Goal: Transaction & Acquisition: Purchase product/service

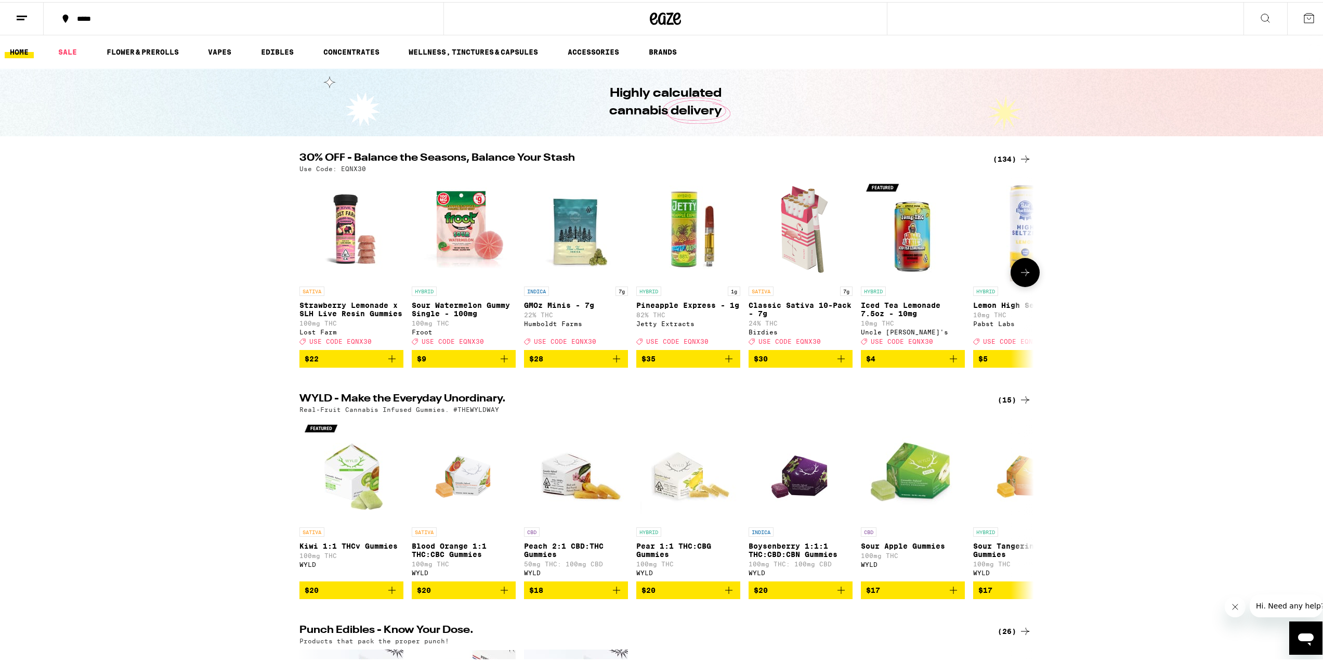
click at [725, 360] on icon "Add to bag" at bounding box center [728, 356] width 7 height 7
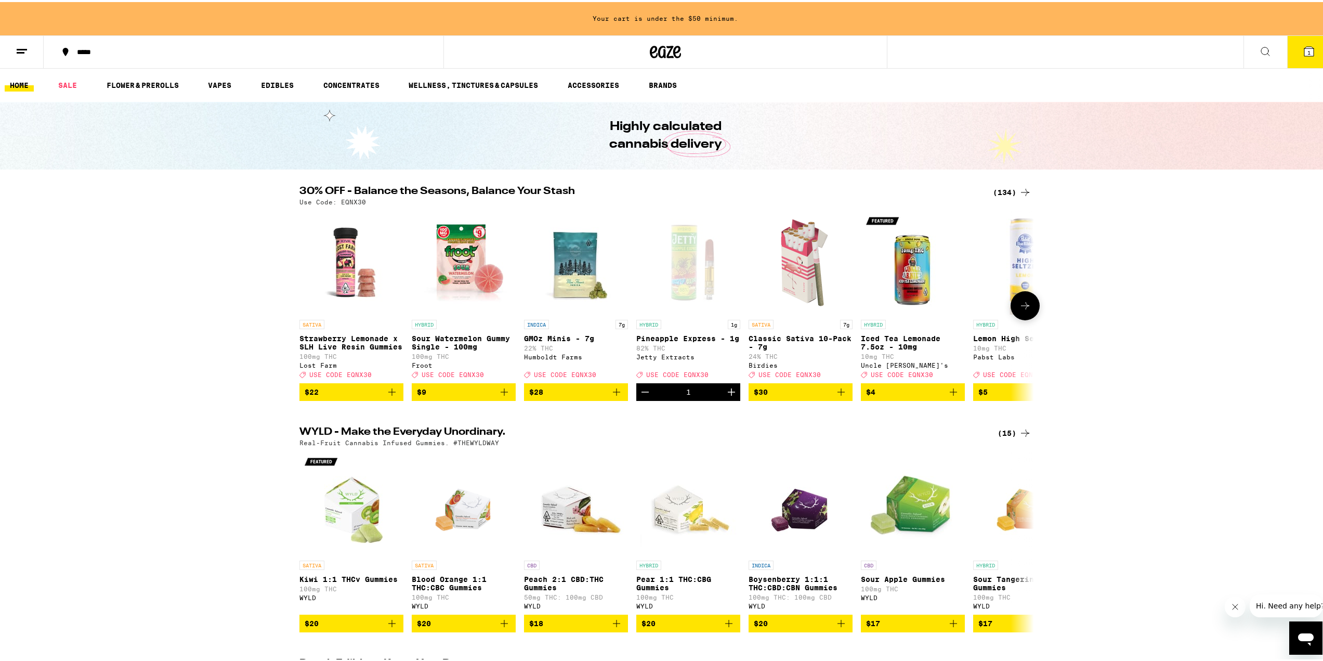
click at [1026, 305] on icon at bounding box center [1025, 303] width 12 height 12
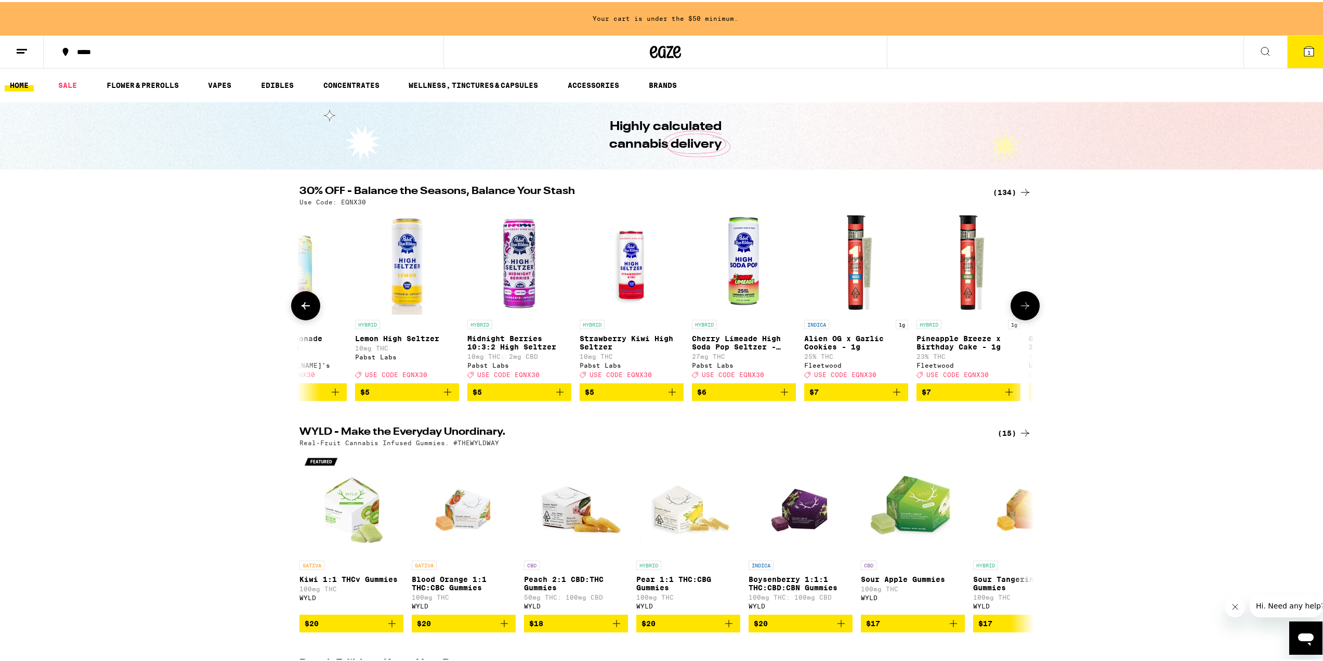
scroll to position [0, 619]
click at [1023, 308] on icon at bounding box center [1025, 303] width 12 height 12
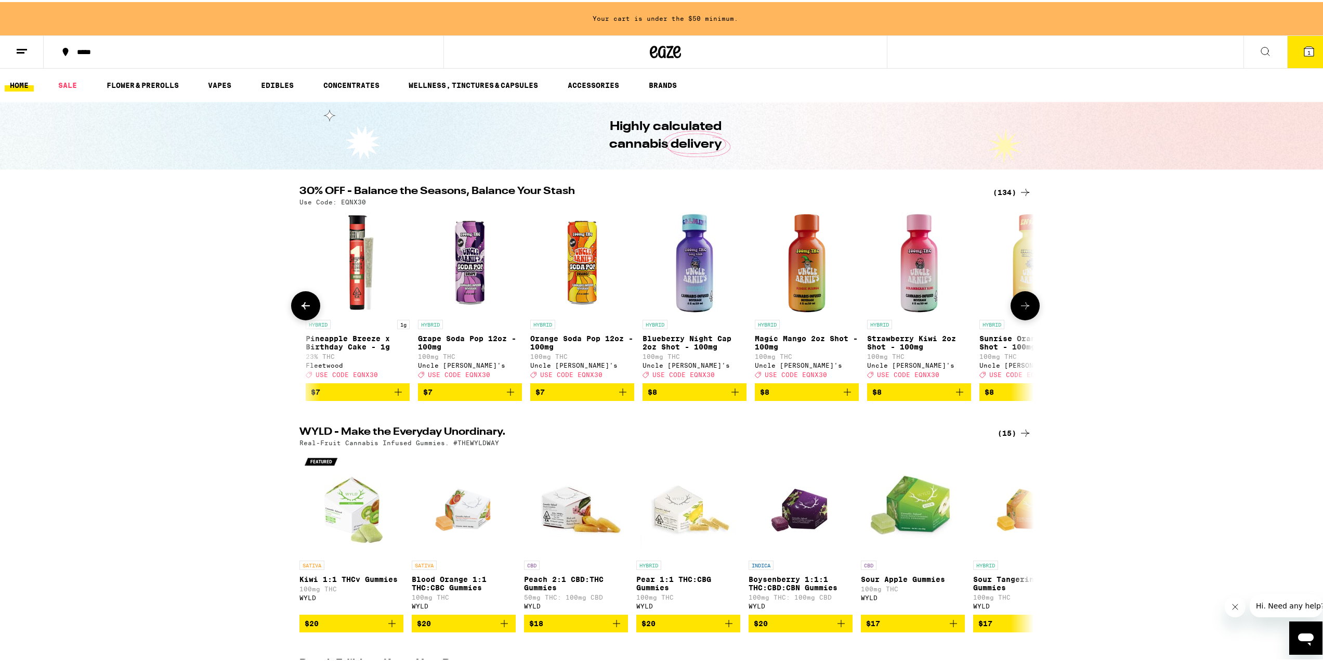
scroll to position [0, 1237]
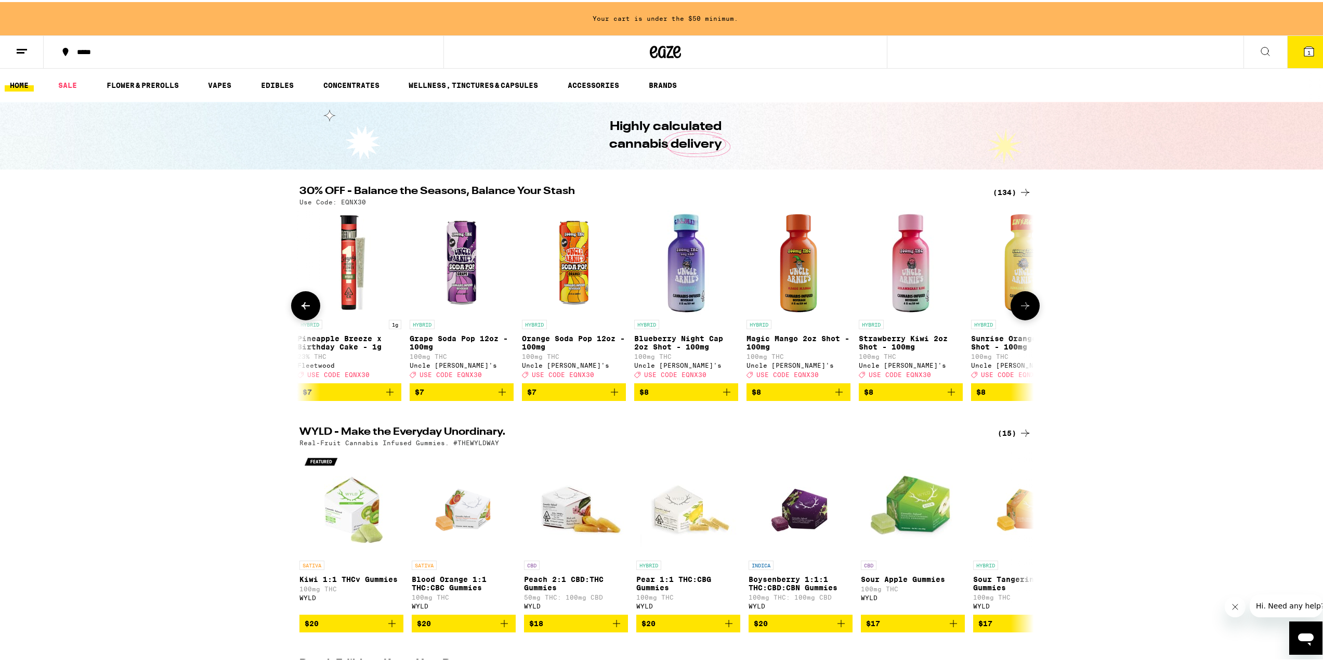
click at [1023, 308] on icon at bounding box center [1025, 303] width 12 height 12
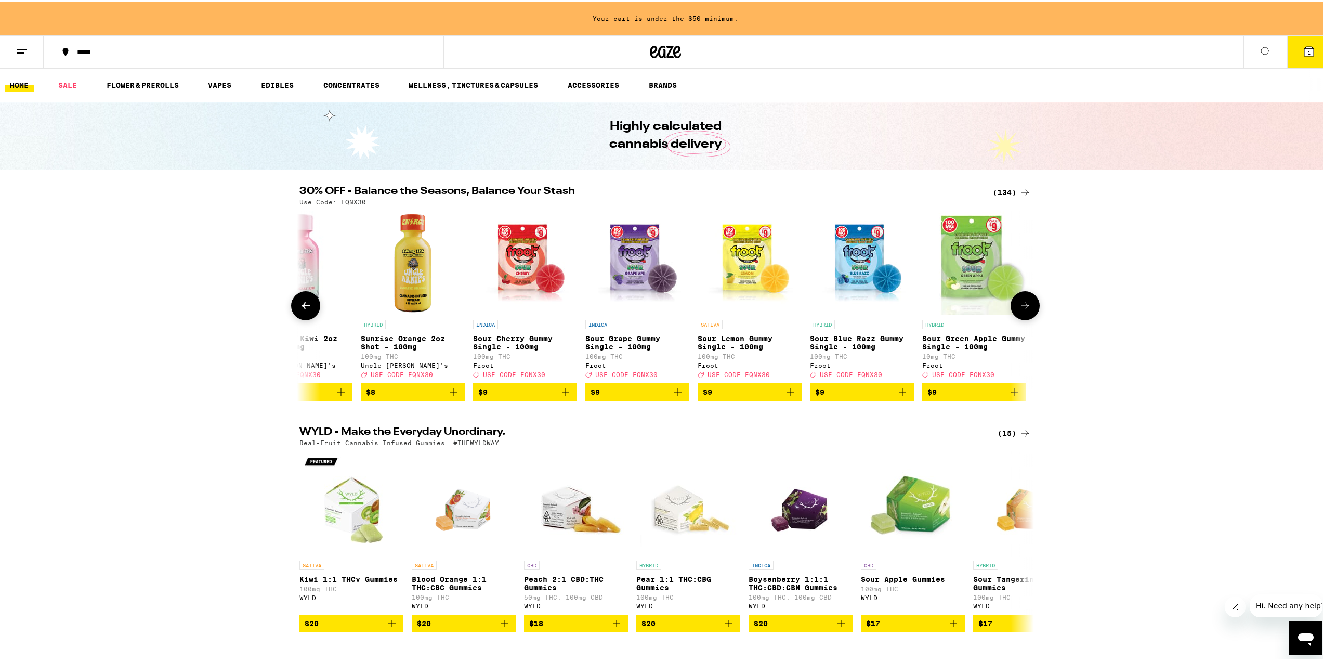
scroll to position [0, 1856]
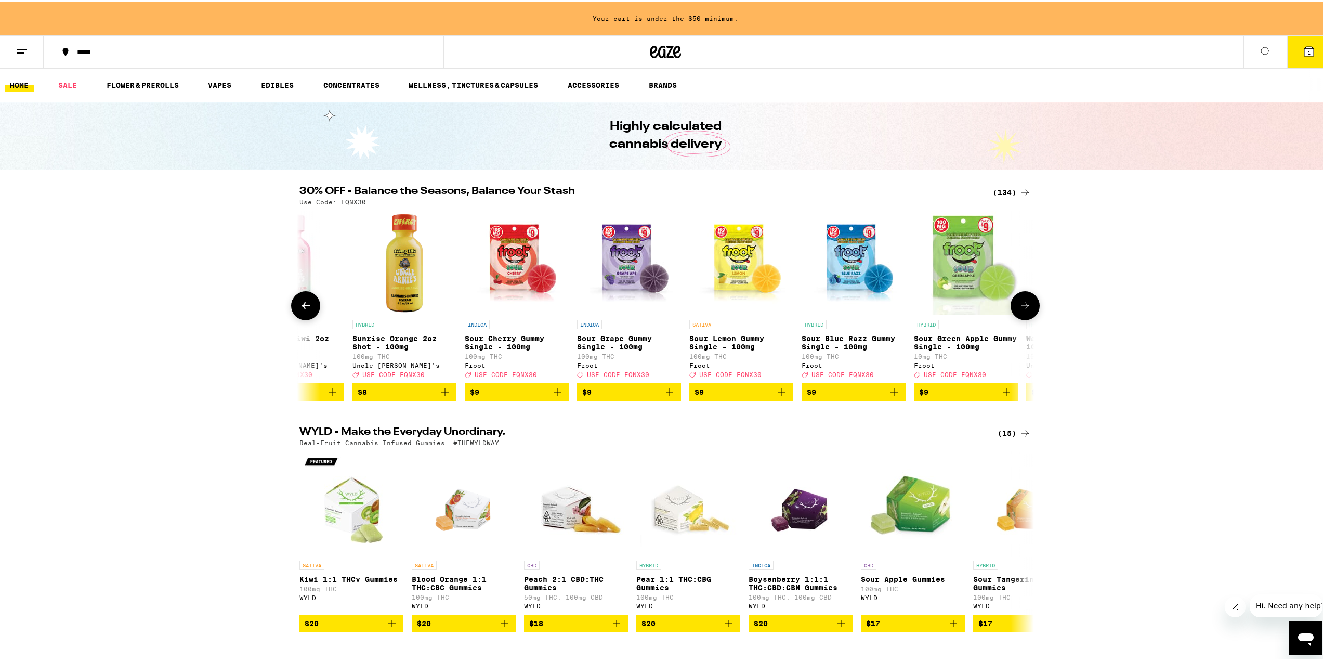
click at [1023, 308] on icon at bounding box center [1025, 303] width 12 height 12
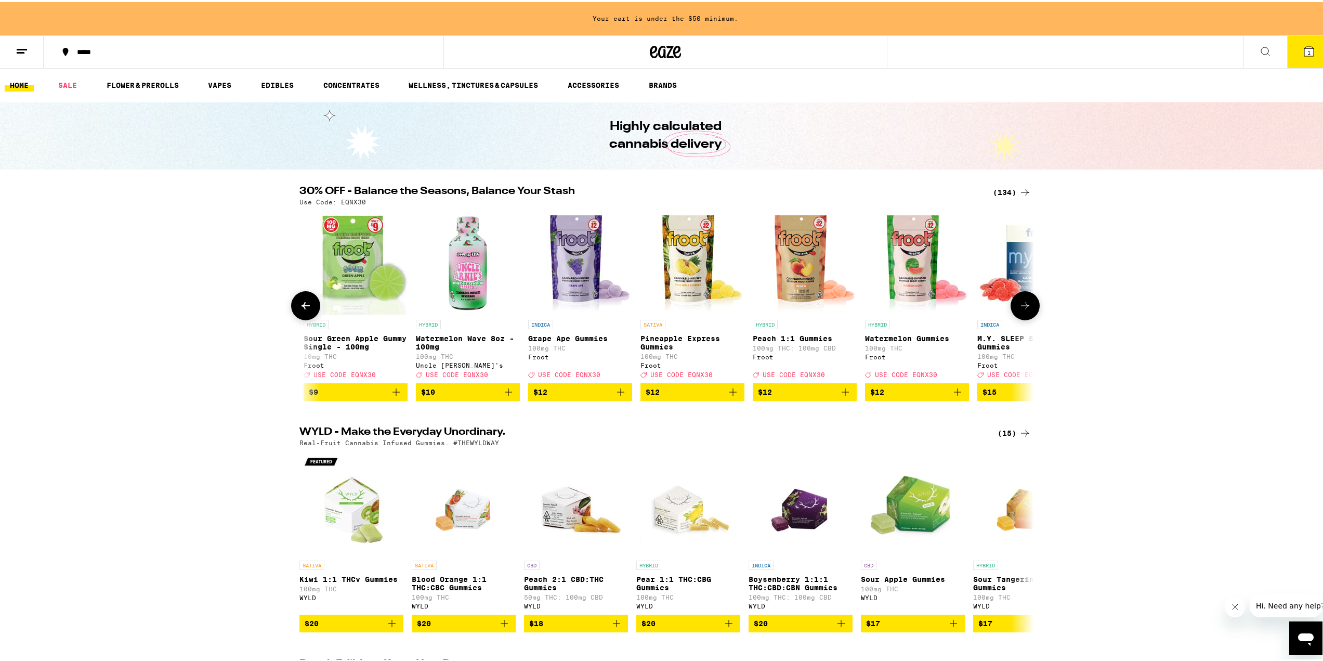
scroll to position [0, 2475]
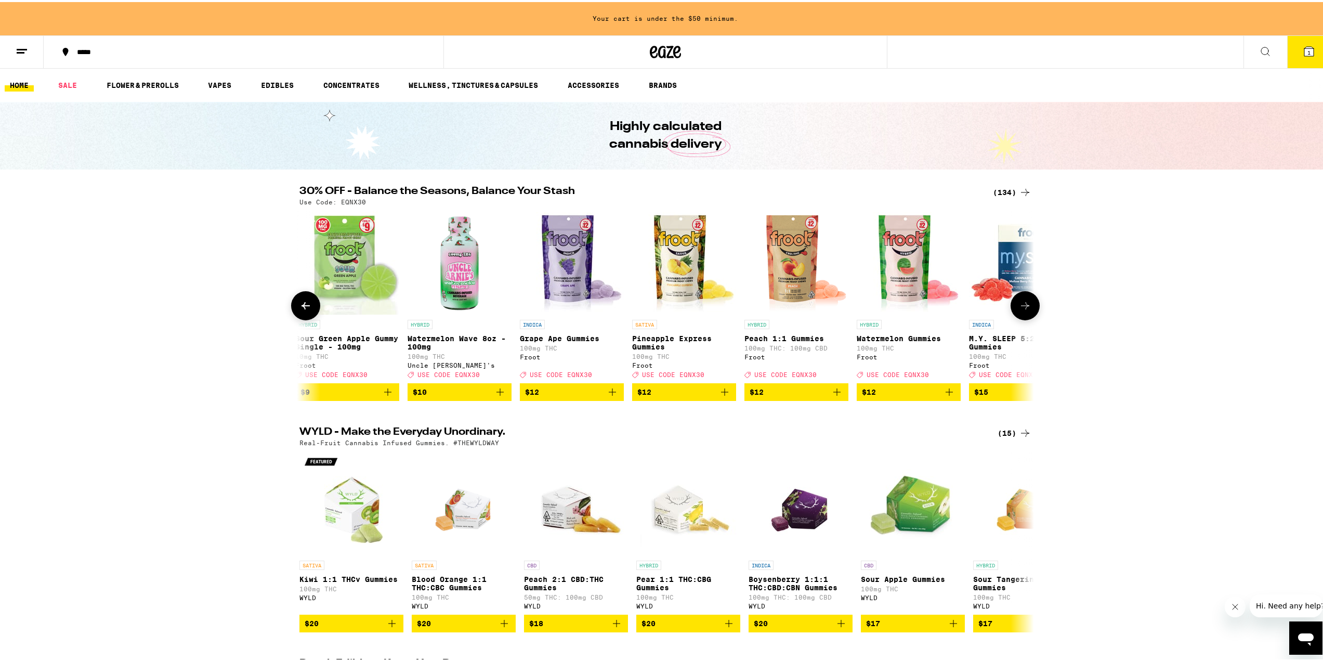
click at [313, 312] on button at bounding box center [305, 303] width 29 height 29
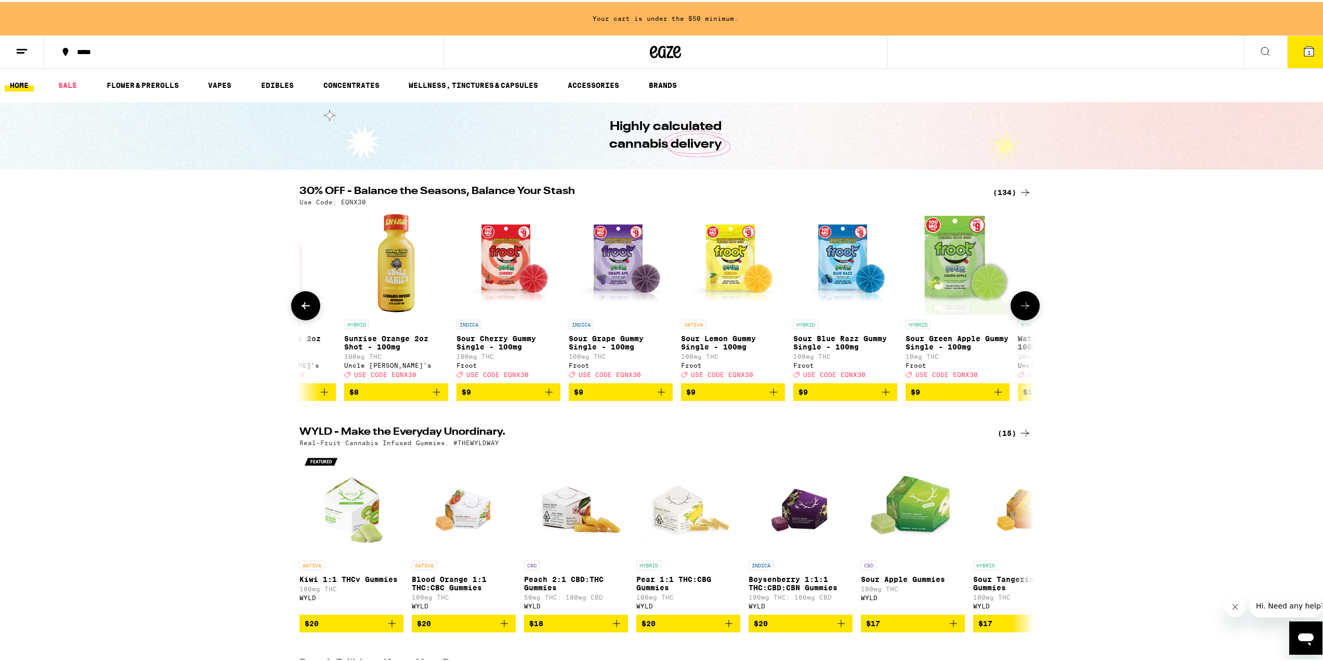
scroll to position [0, 1856]
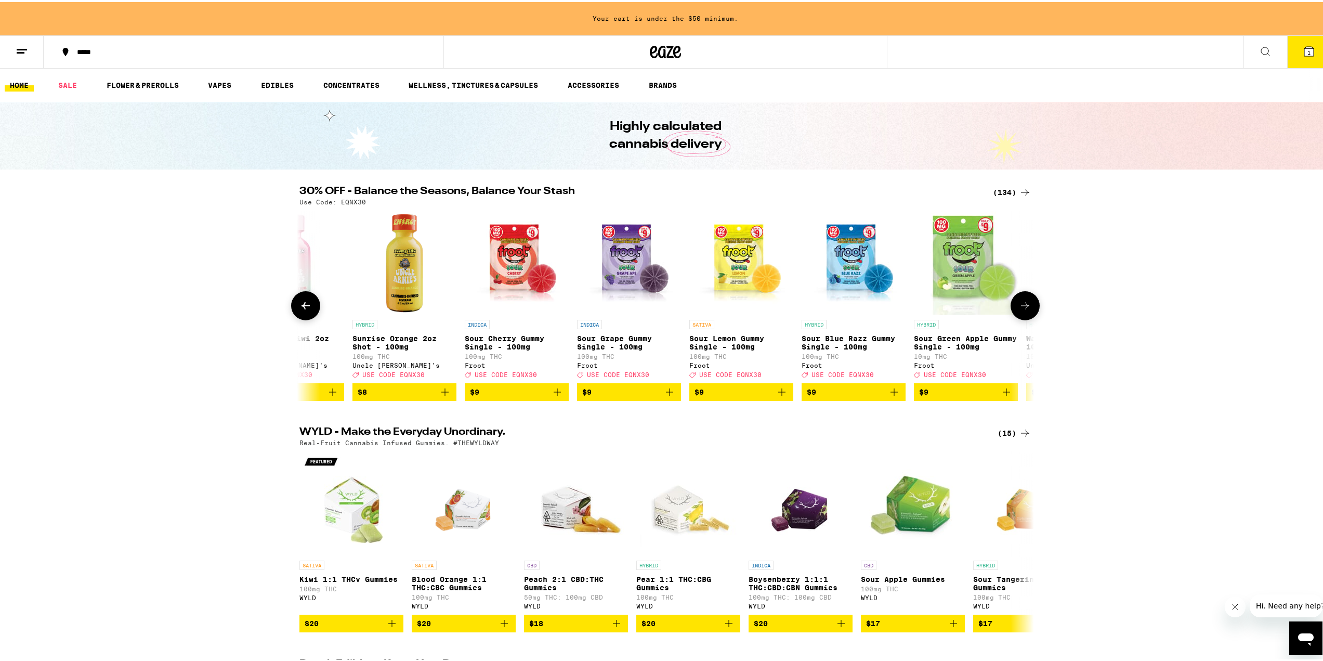
click at [1003, 396] on icon "Add to bag" at bounding box center [1006, 390] width 12 height 12
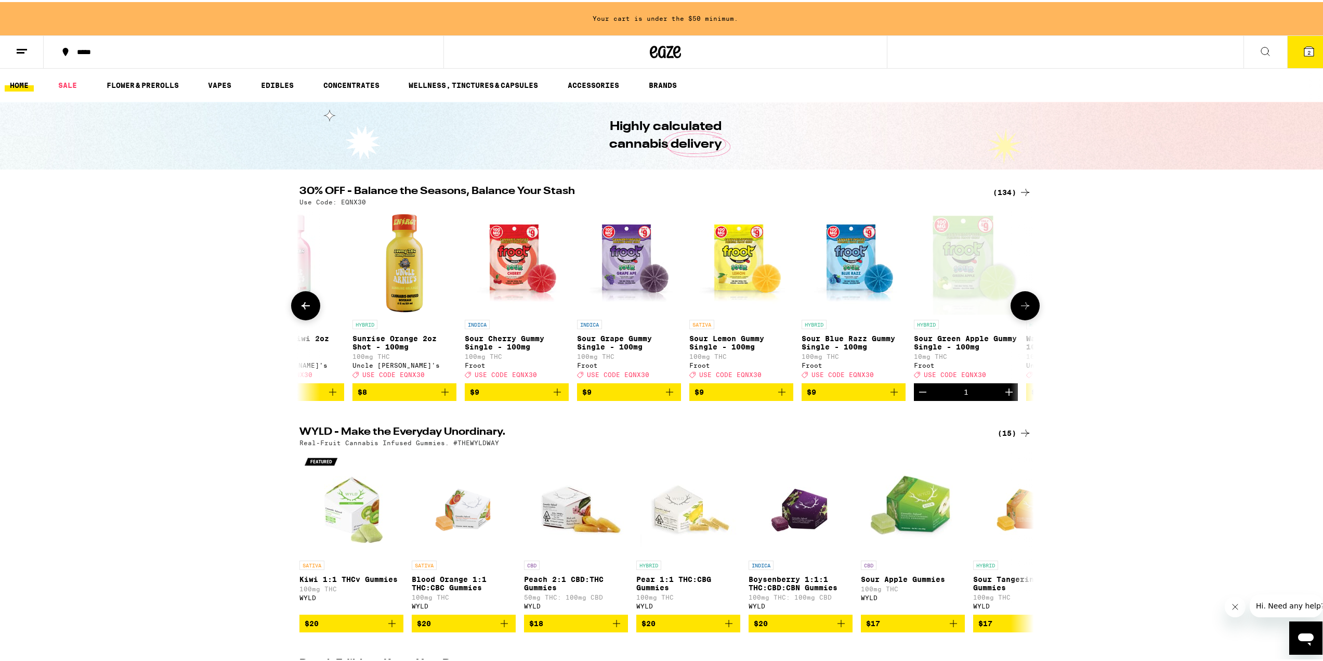
click at [1027, 310] on icon at bounding box center [1025, 303] width 12 height 12
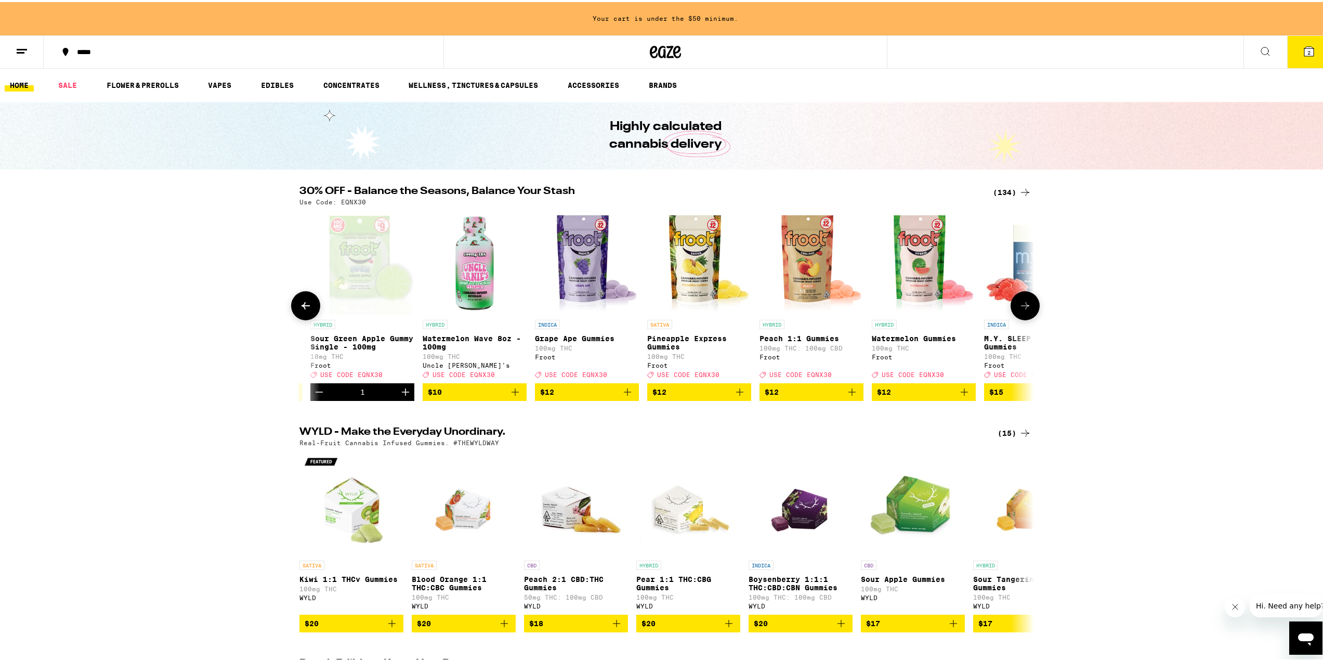
scroll to position [0, 2475]
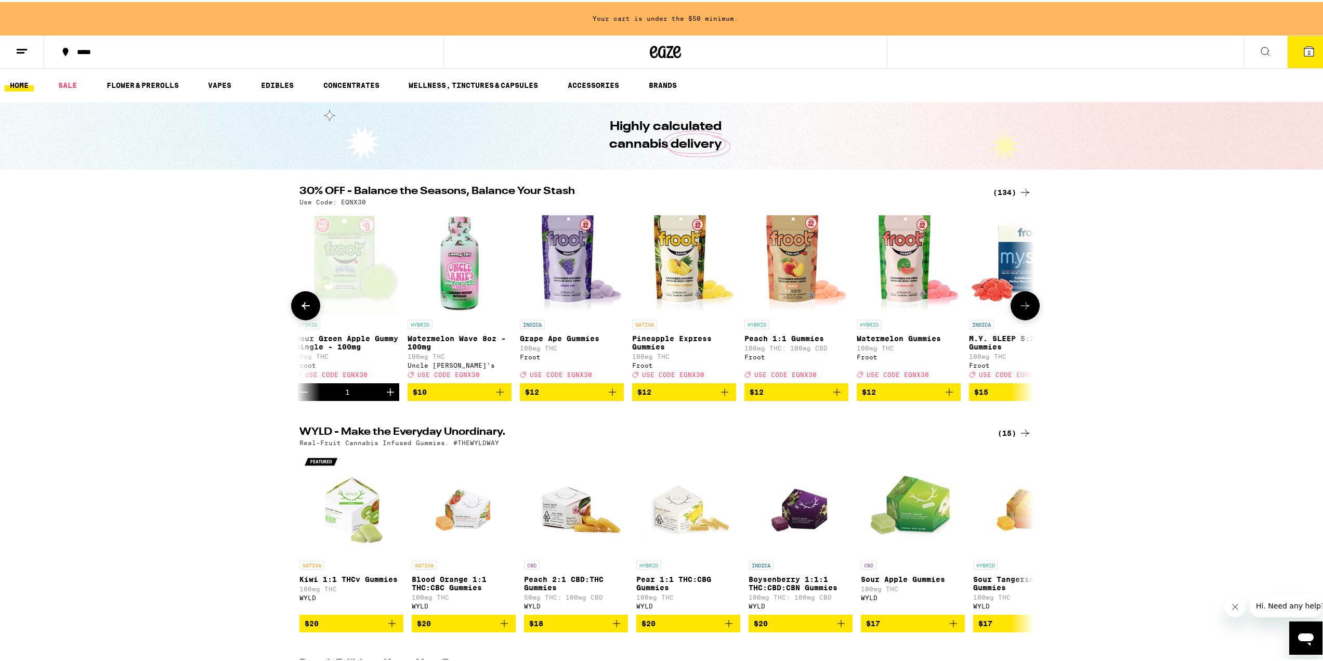
click at [1027, 310] on icon at bounding box center [1025, 303] width 12 height 12
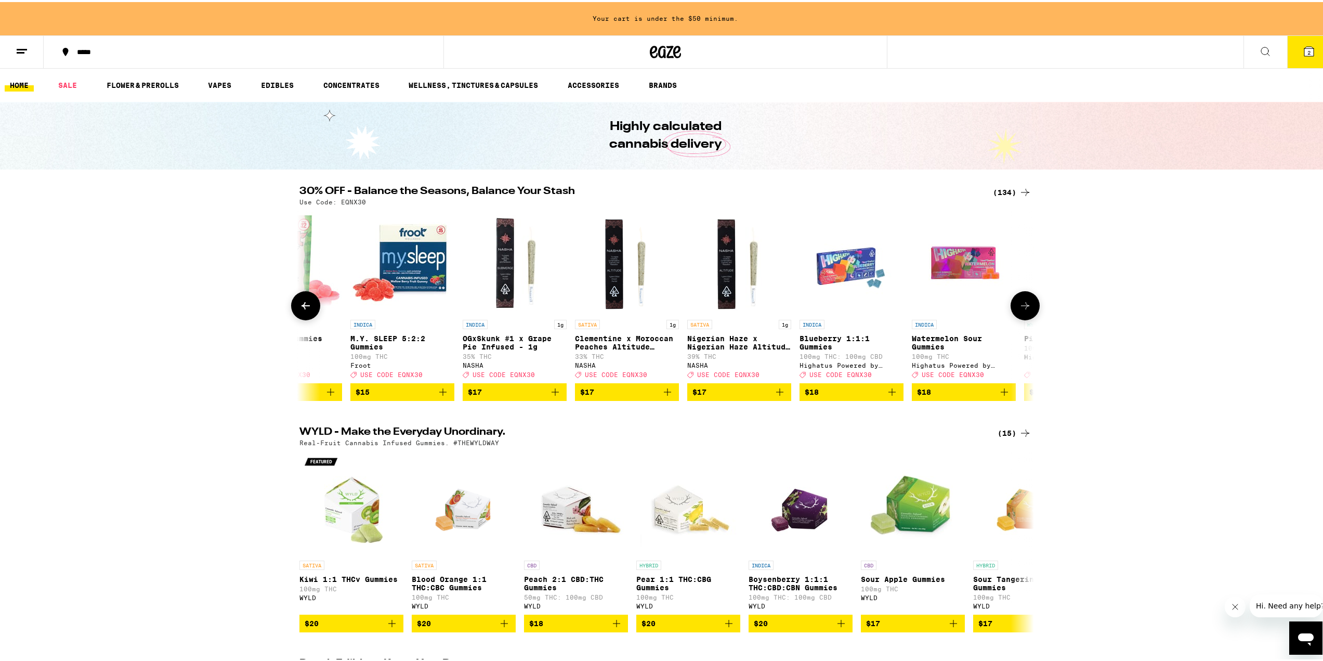
click at [1027, 310] on icon at bounding box center [1025, 303] width 12 height 12
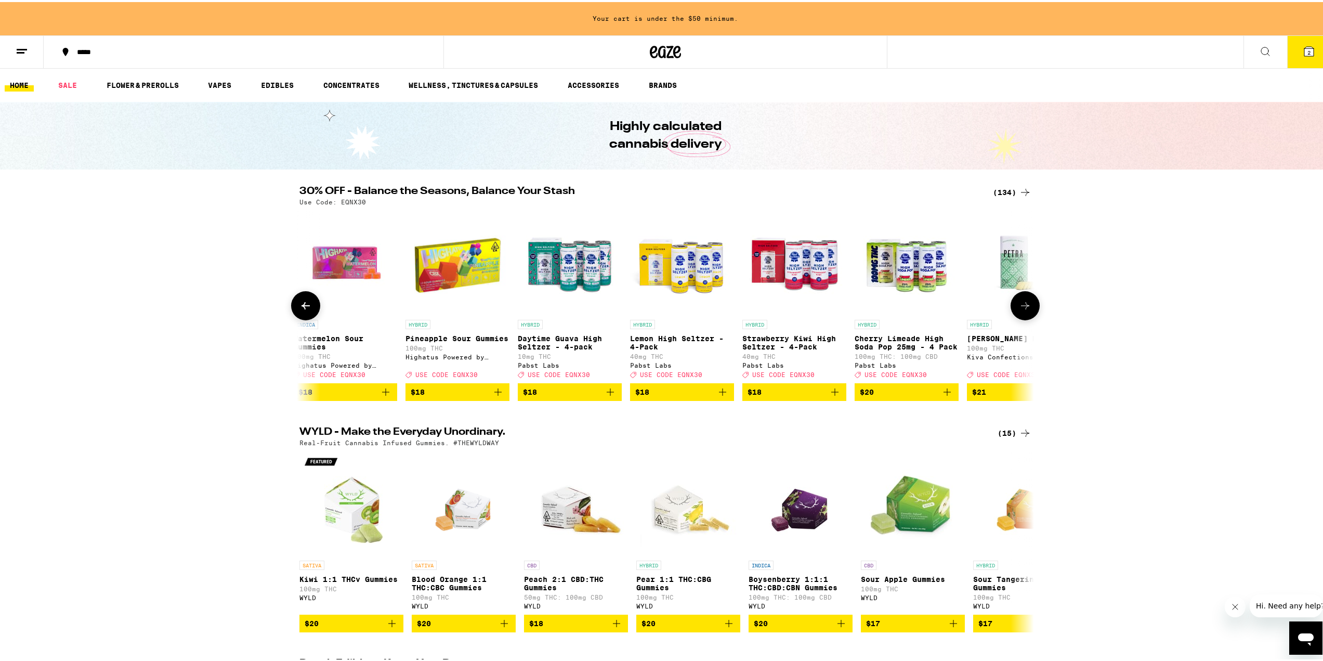
click at [1027, 310] on icon at bounding box center [1025, 303] width 12 height 12
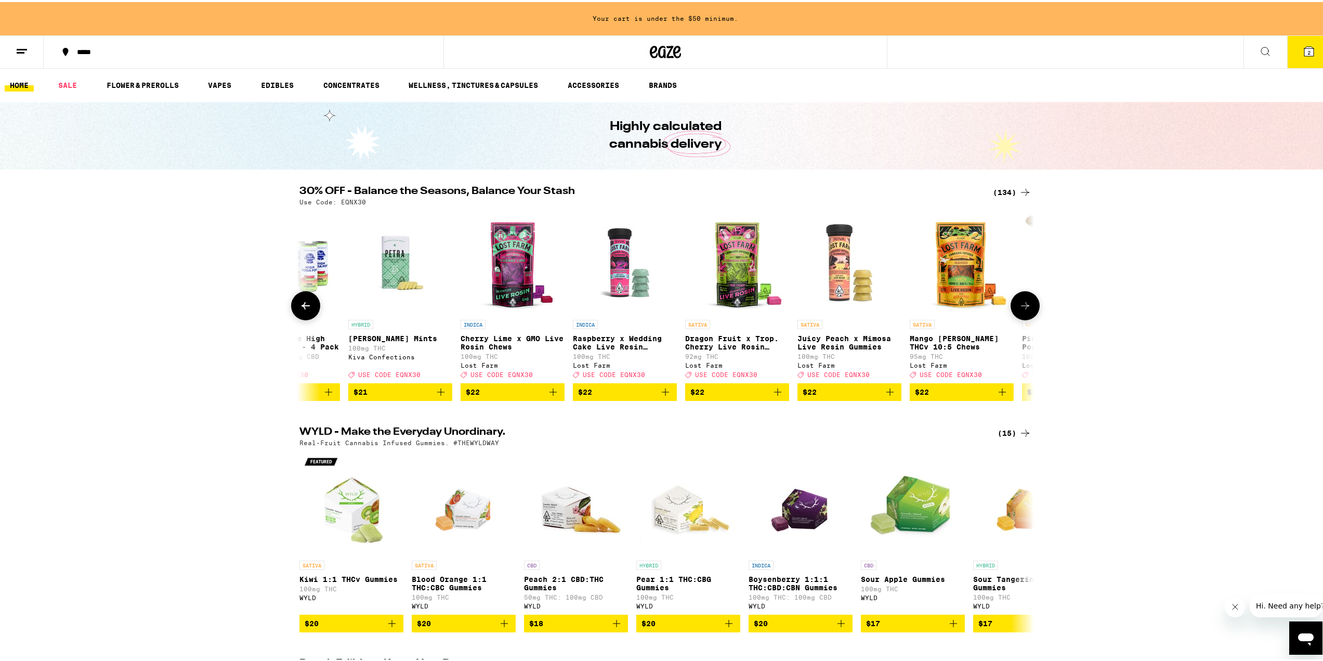
click at [1027, 310] on icon at bounding box center [1025, 303] width 12 height 12
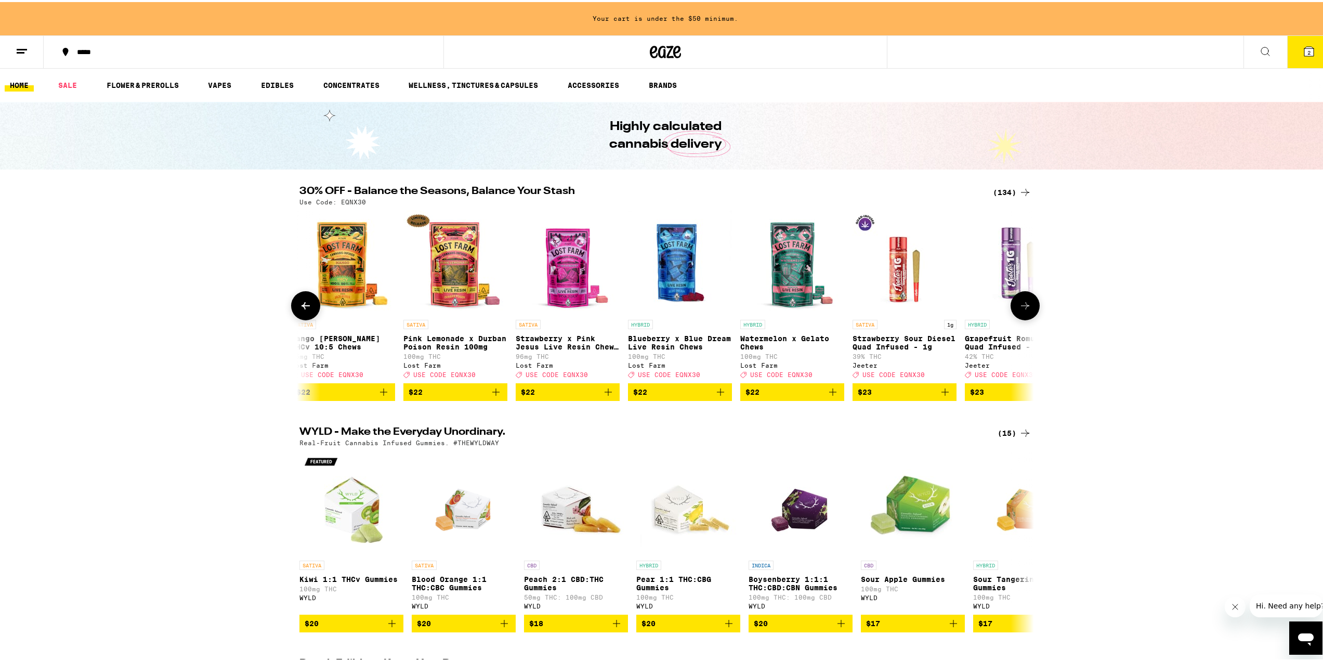
click at [1027, 310] on icon at bounding box center [1025, 303] width 12 height 12
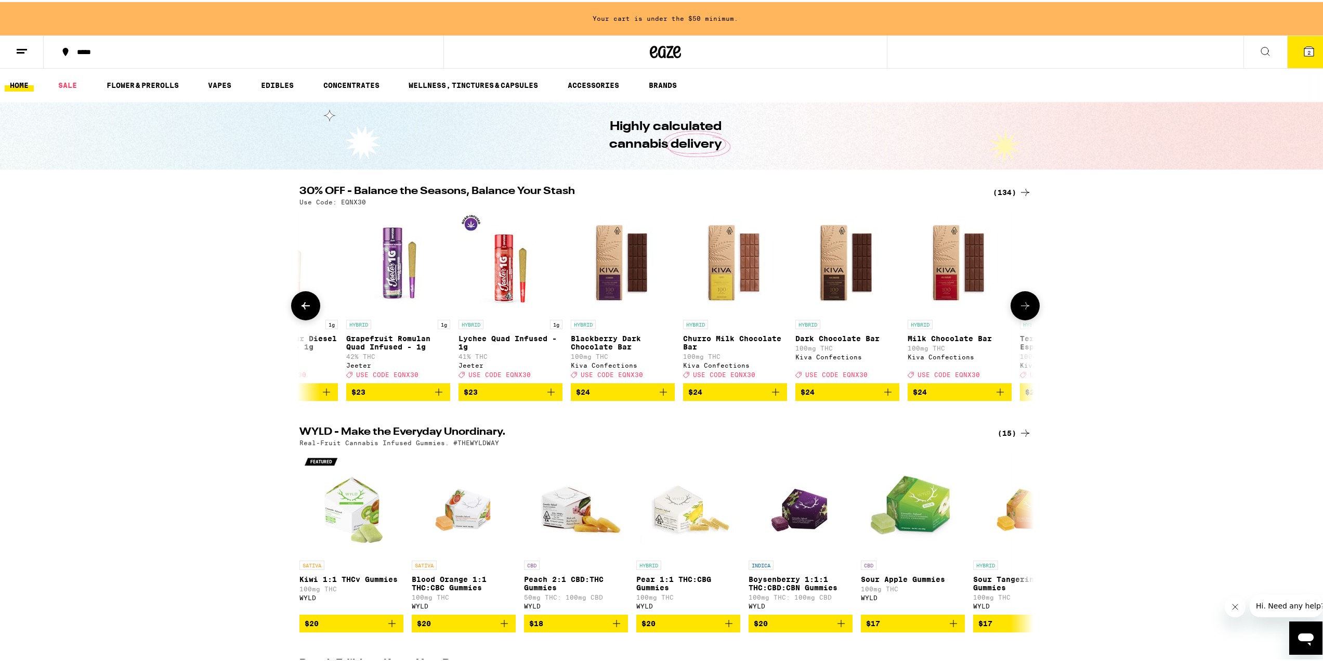
click at [1027, 310] on icon at bounding box center [1025, 303] width 12 height 12
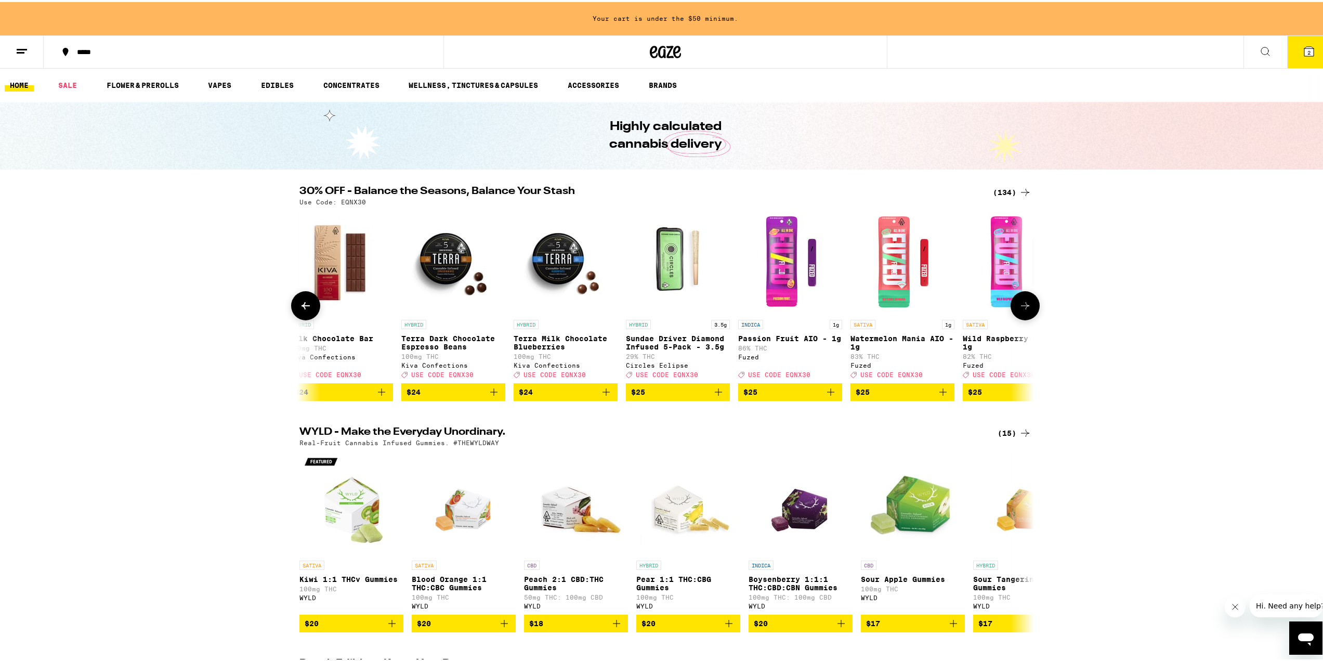
click at [1027, 310] on icon at bounding box center [1025, 303] width 12 height 12
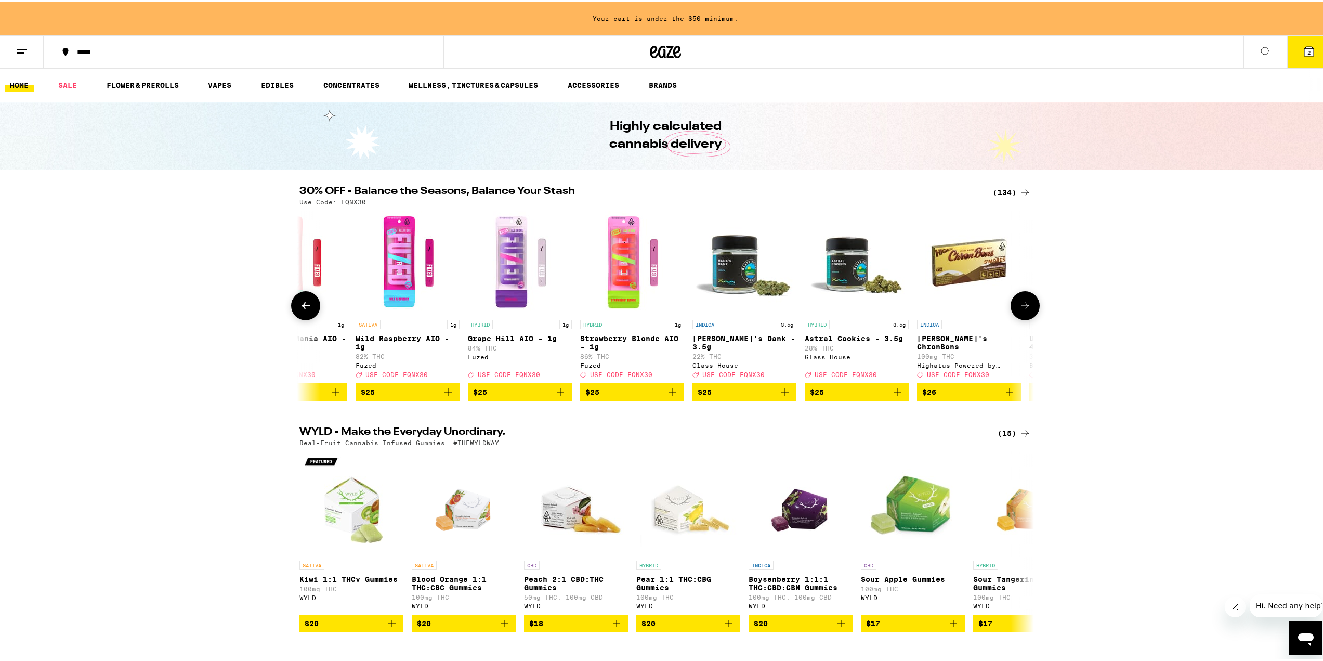
scroll to position [0, 6805]
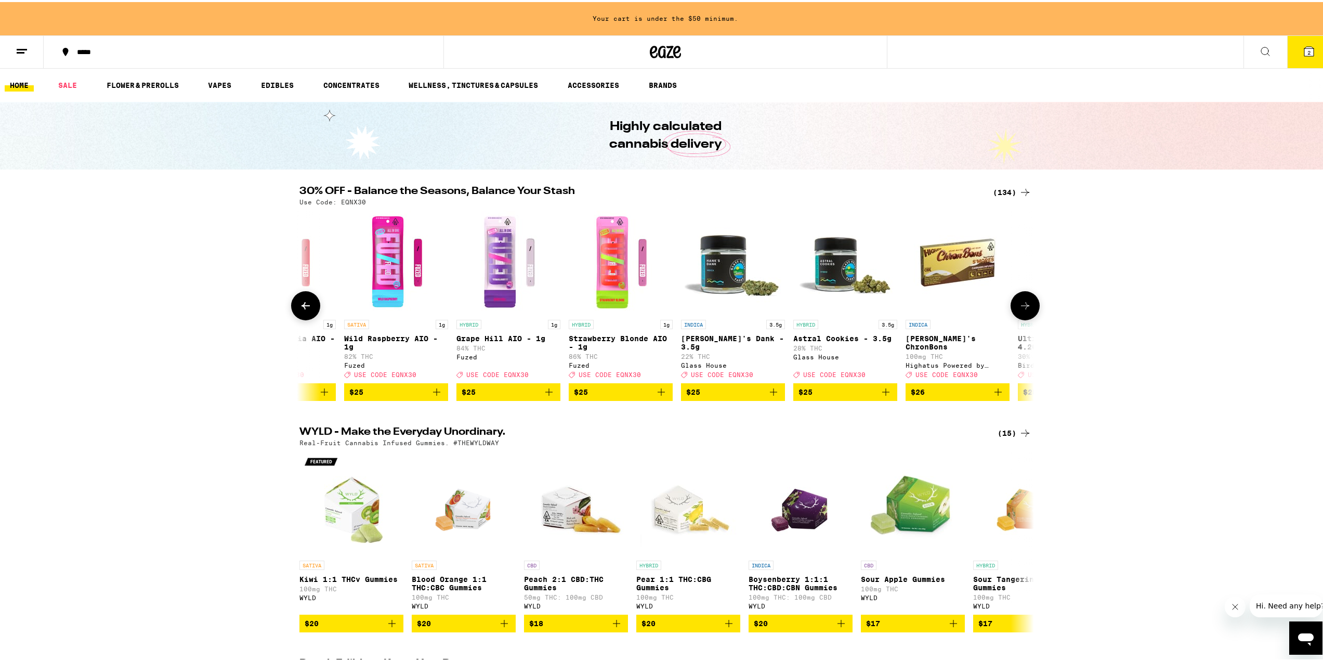
click at [304, 303] on icon at bounding box center [305, 303] width 12 height 12
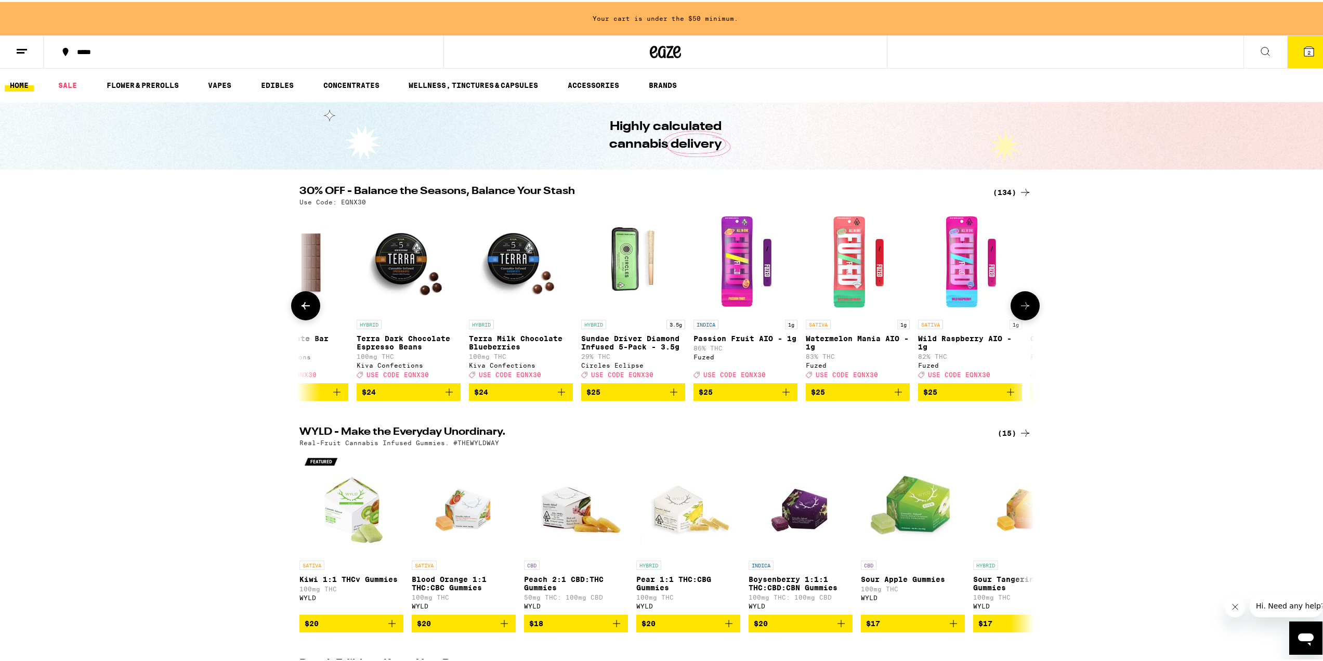
scroll to position [0, 6186]
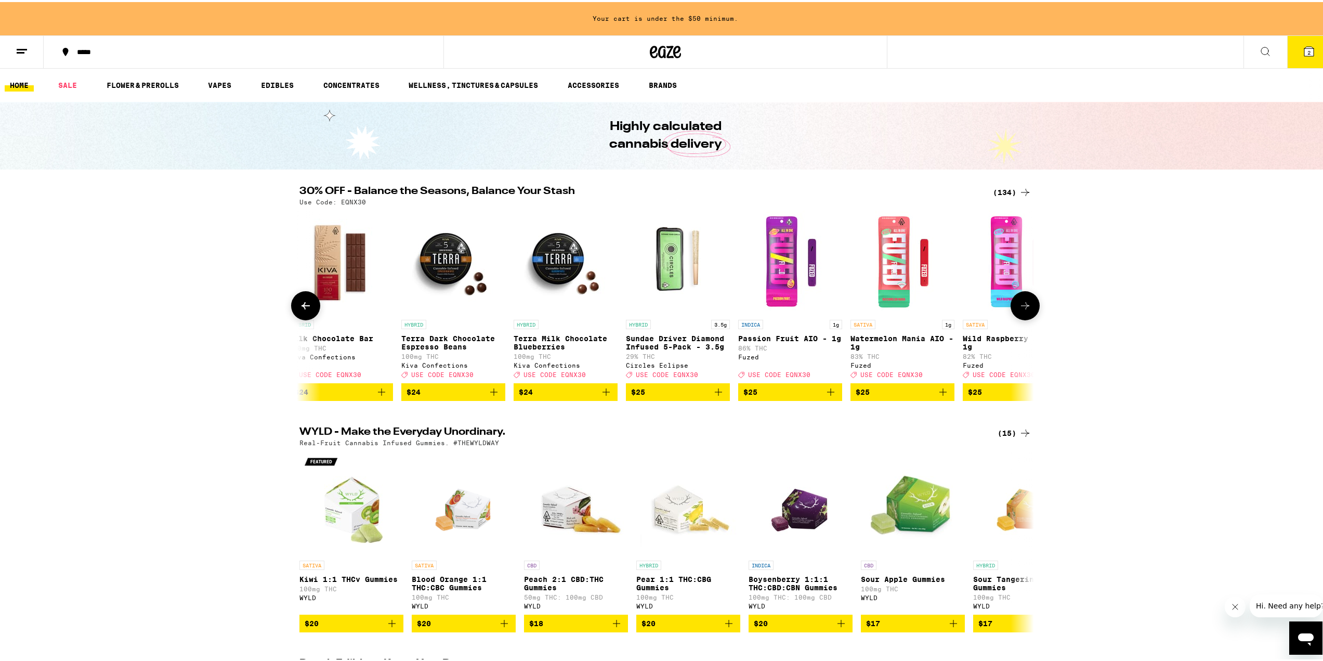
click at [940, 396] on icon "Add to bag" at bounding box center [943, 390] width 12 height 12
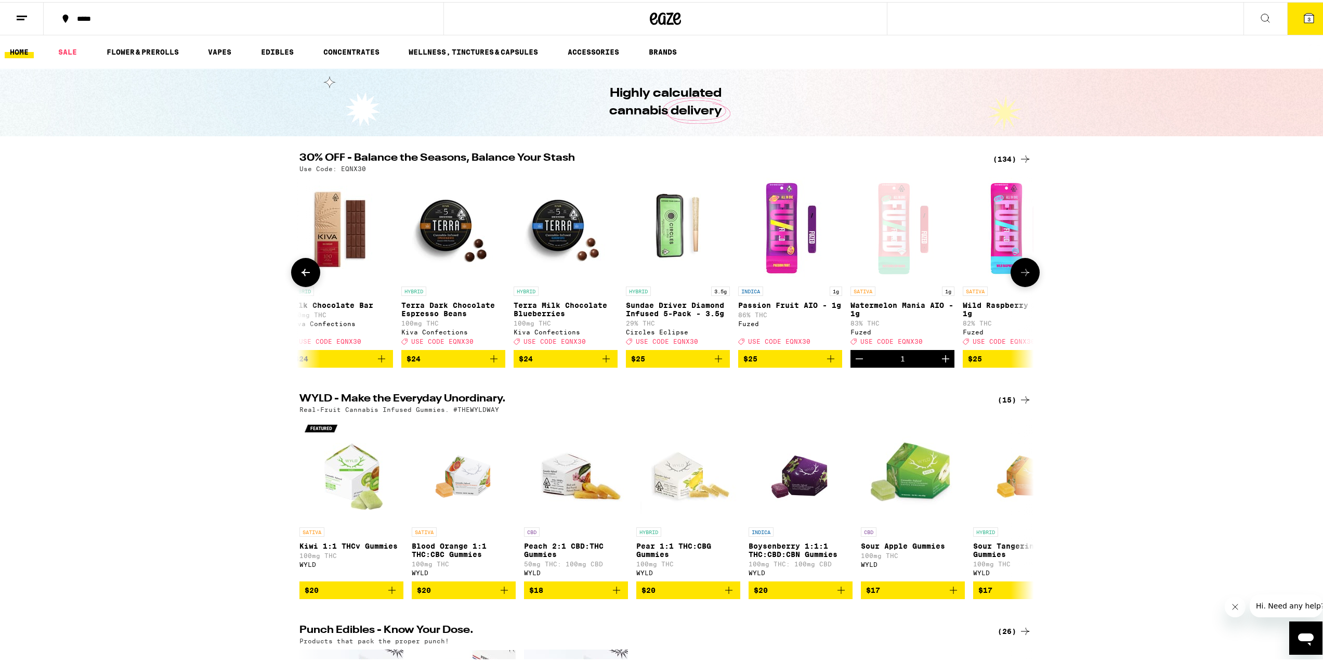
click at [1019, 274] on icon at bounding box center [1025, 270] width 12 height 12
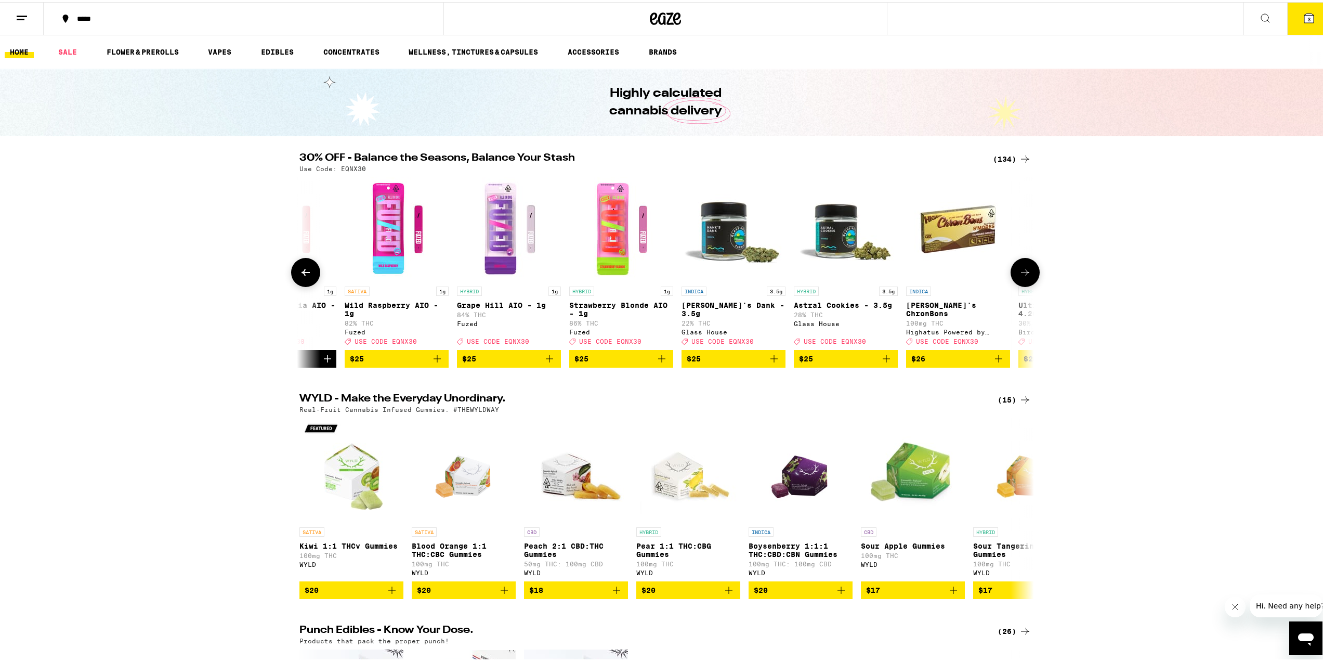
scroll to position [0, 6805]
click at [506, 306] on p "Grape Hill AIO - 1g" at bounding box center [508, 303] width 104 height 8
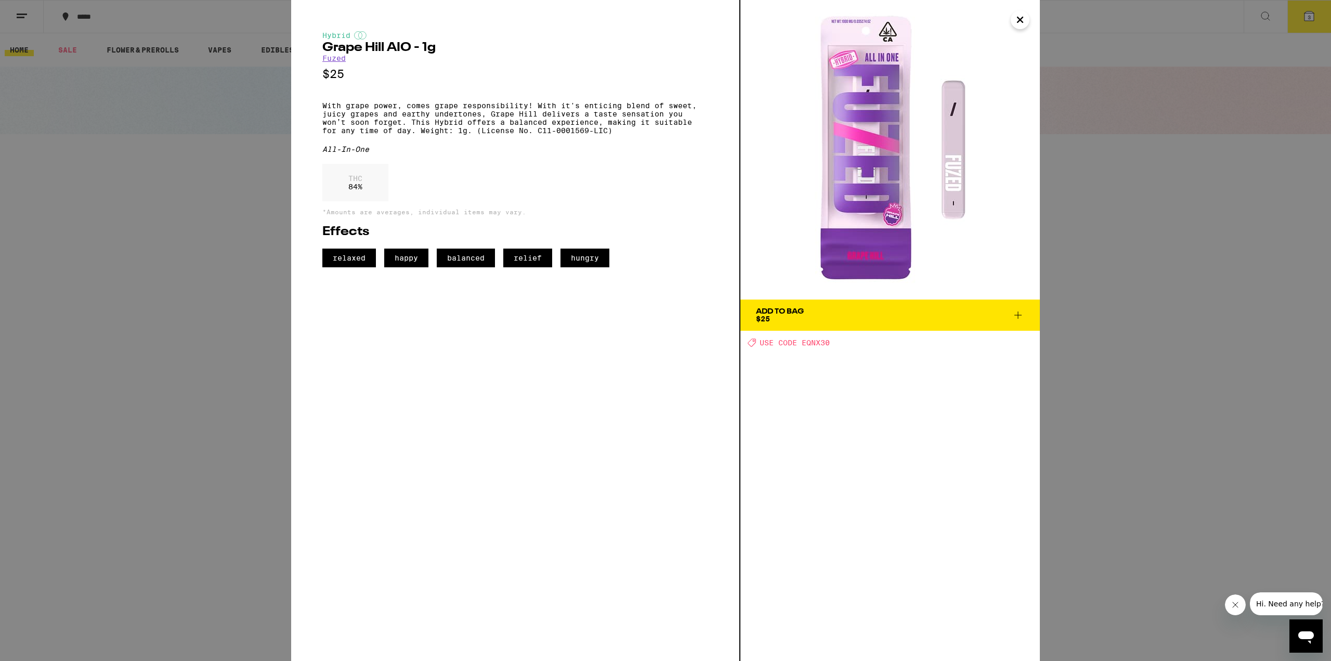
click at [1016, 19] on icon "Close" at bounding box center [1020, 20] width 12 height 16
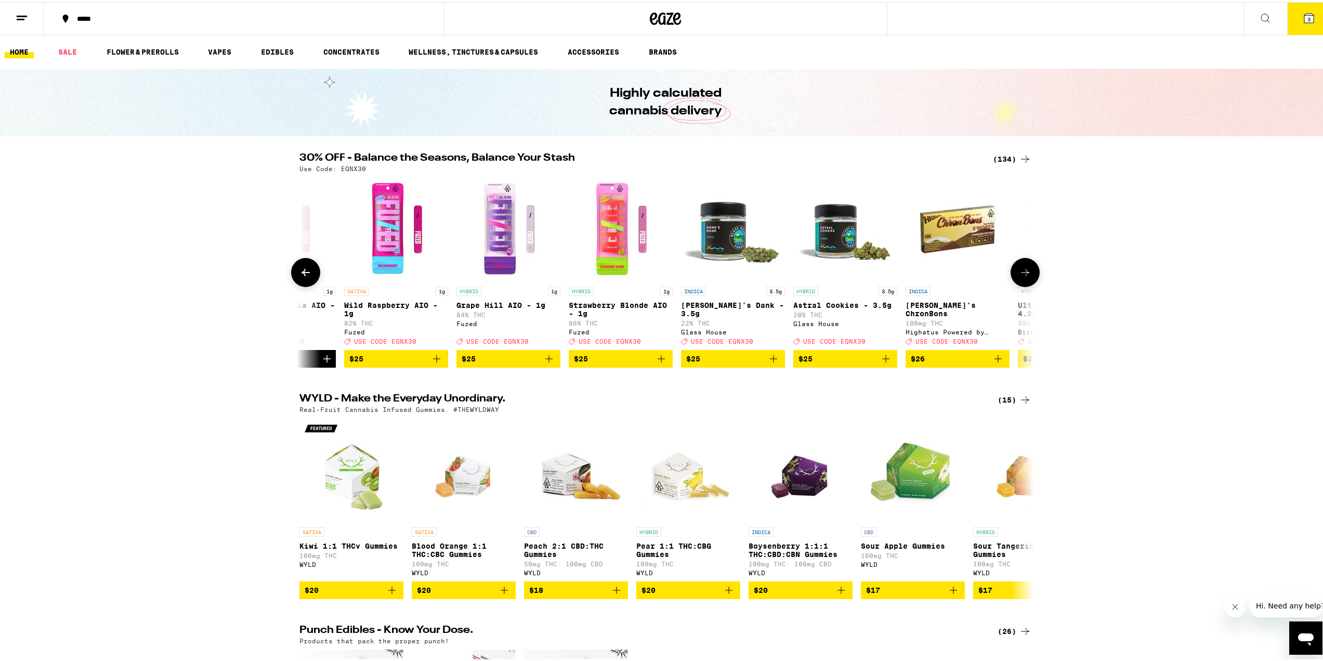
click at [438, 363] on icon "Add to bag" at bounding box center [436, 356] width 12 height 12
click at [1022, 273] on icon at bounding box center [1025, 270] width 8 height 7
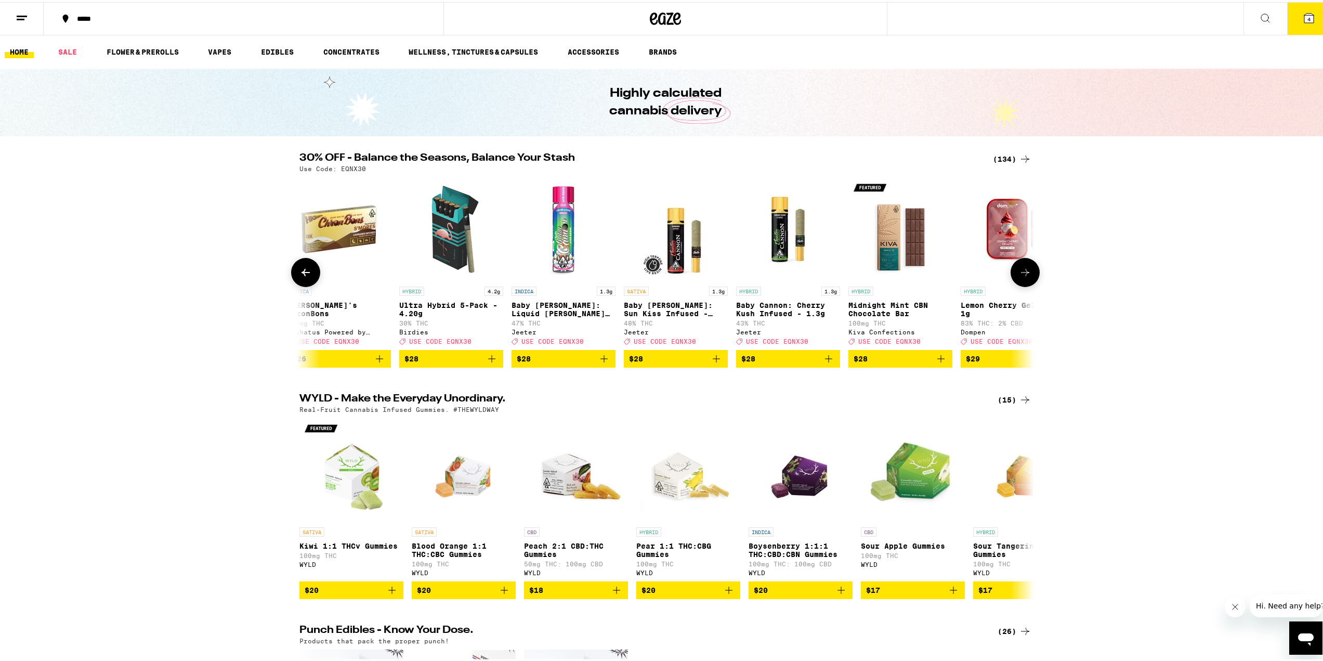
click at [1022, 273] on icon at bounding box center [1025, 270] width 8 height 7
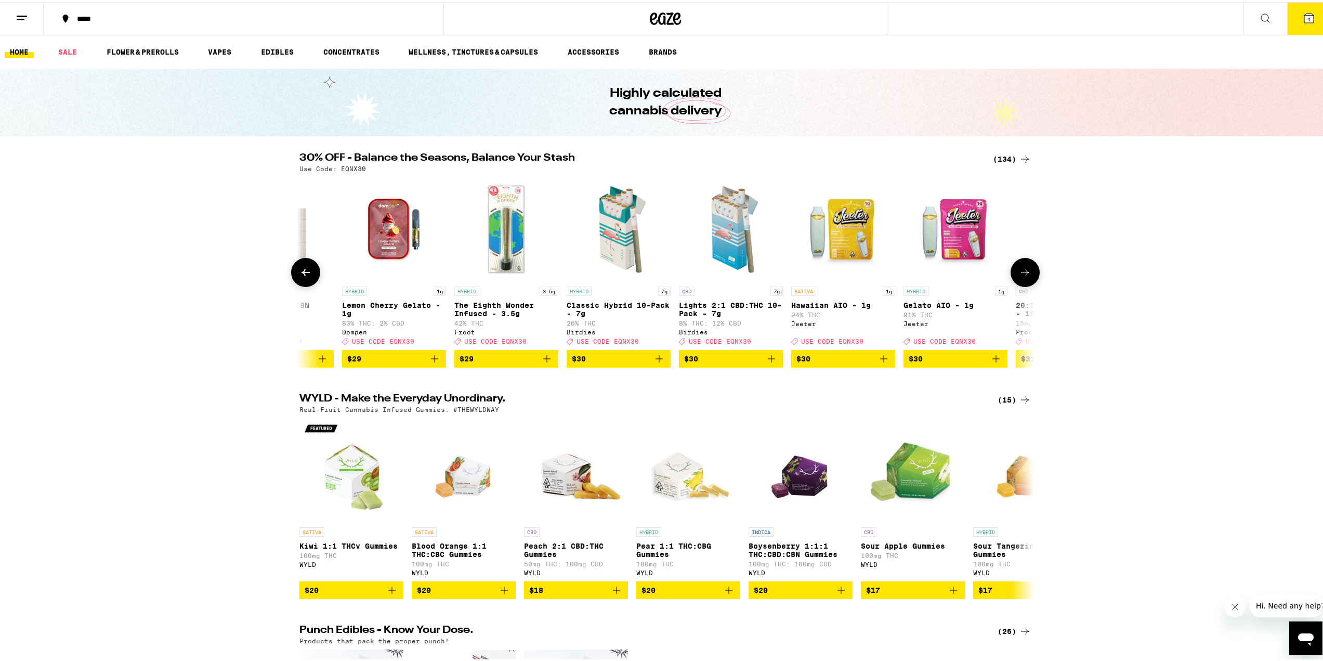
click at [1022, 273] on icon at bounding box center [1025, 270] width 8 height 7
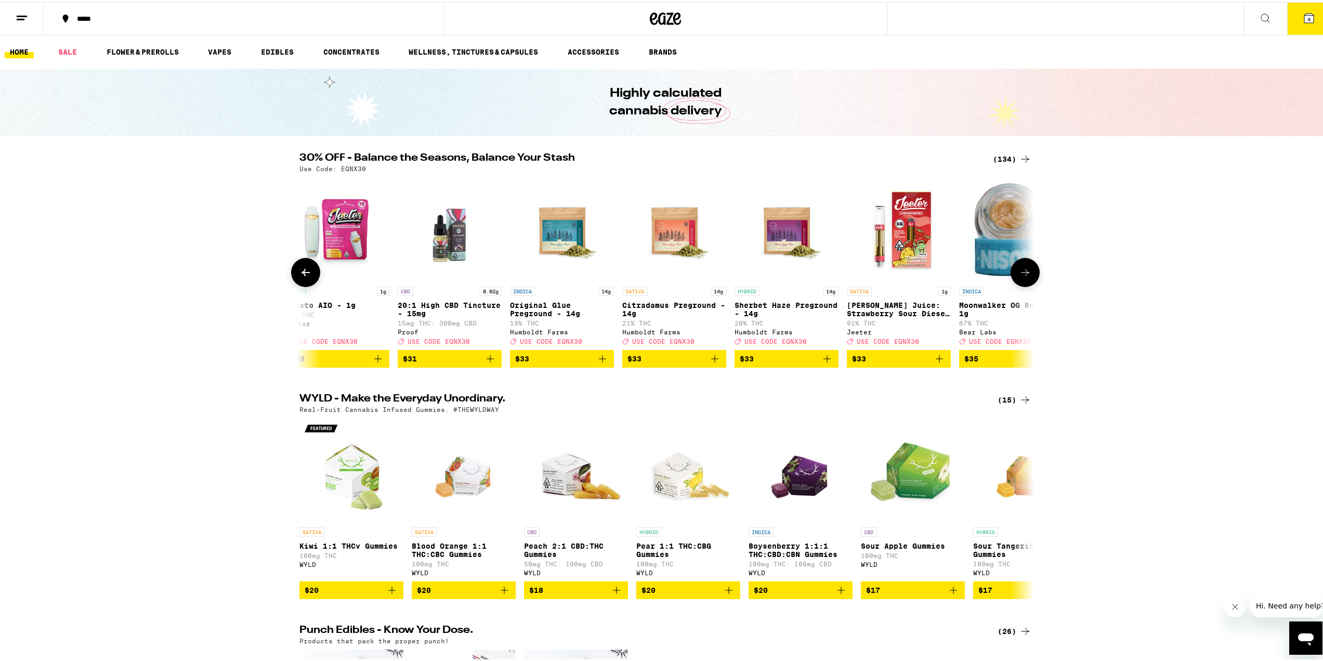
scroll to position [0, 8661]
click at [306, 270] on icon at bounding box center [305, 270] width 12 height 12
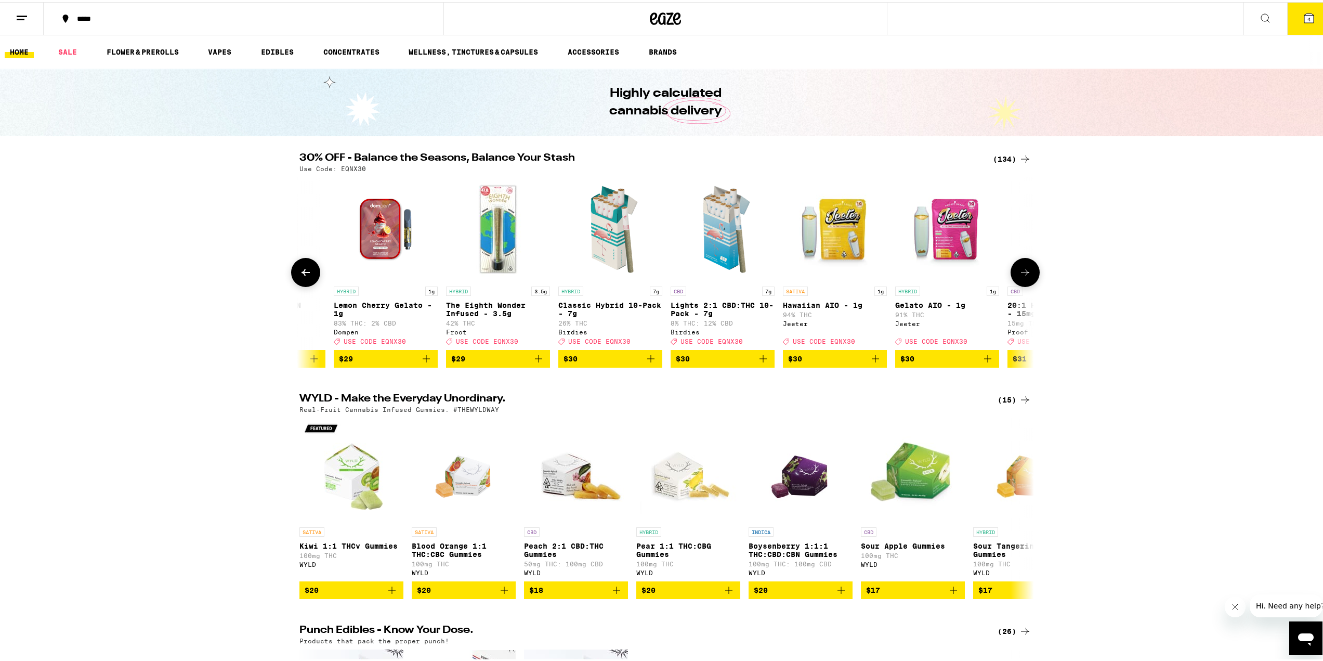
scroll to position [0, 8042]
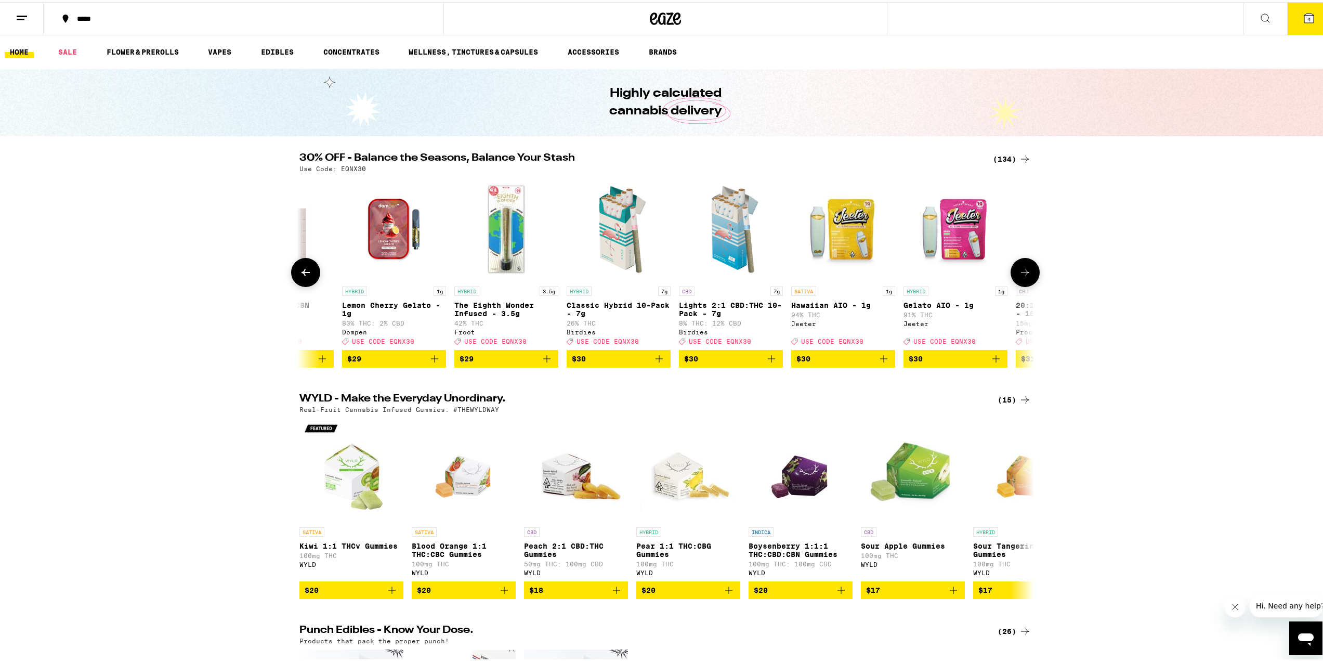
click at [1024, 274] on icon at bounding box center [1025, 270] width 8 height 7
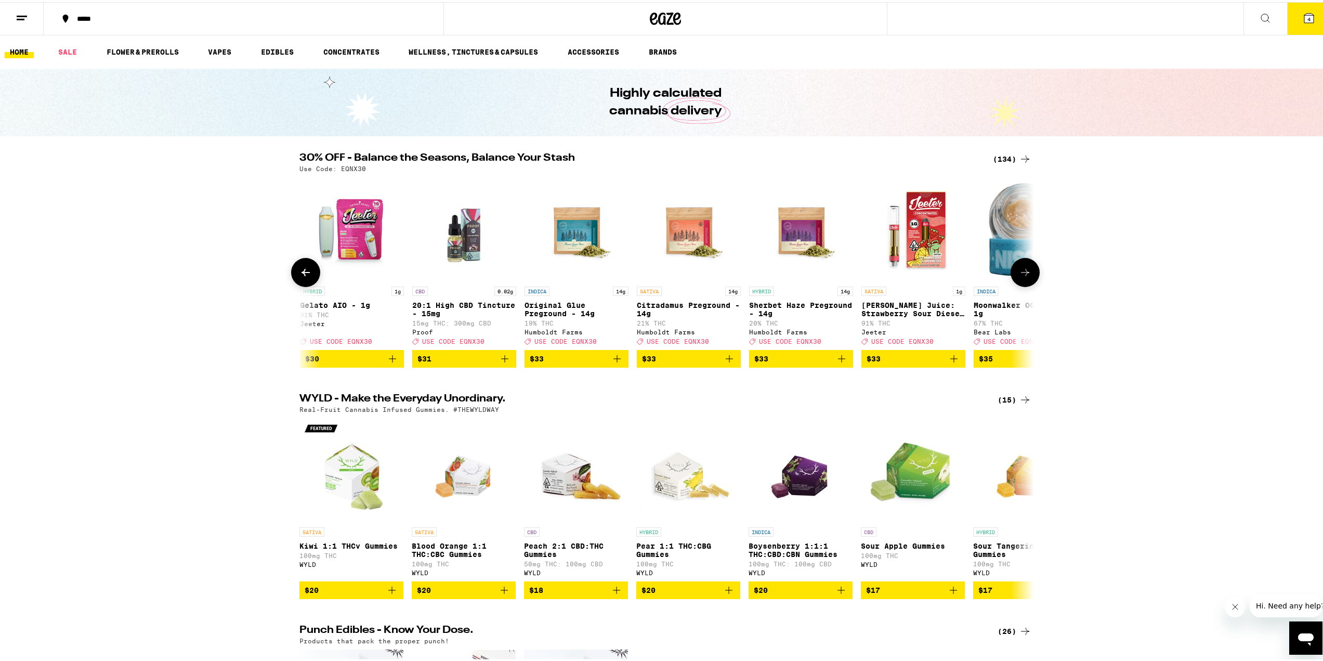
scroll to position [0, 8661]
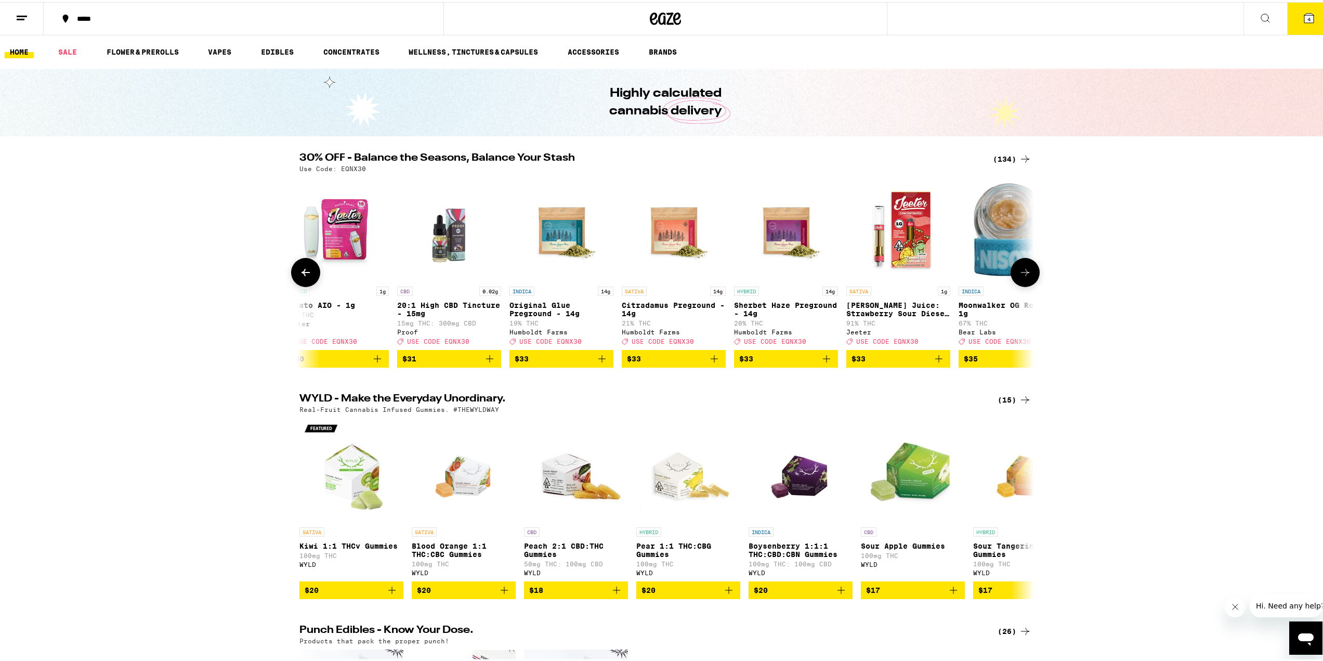
click at [1024, 274] on icon at bounding box center [1025, 270] width 8 height 7
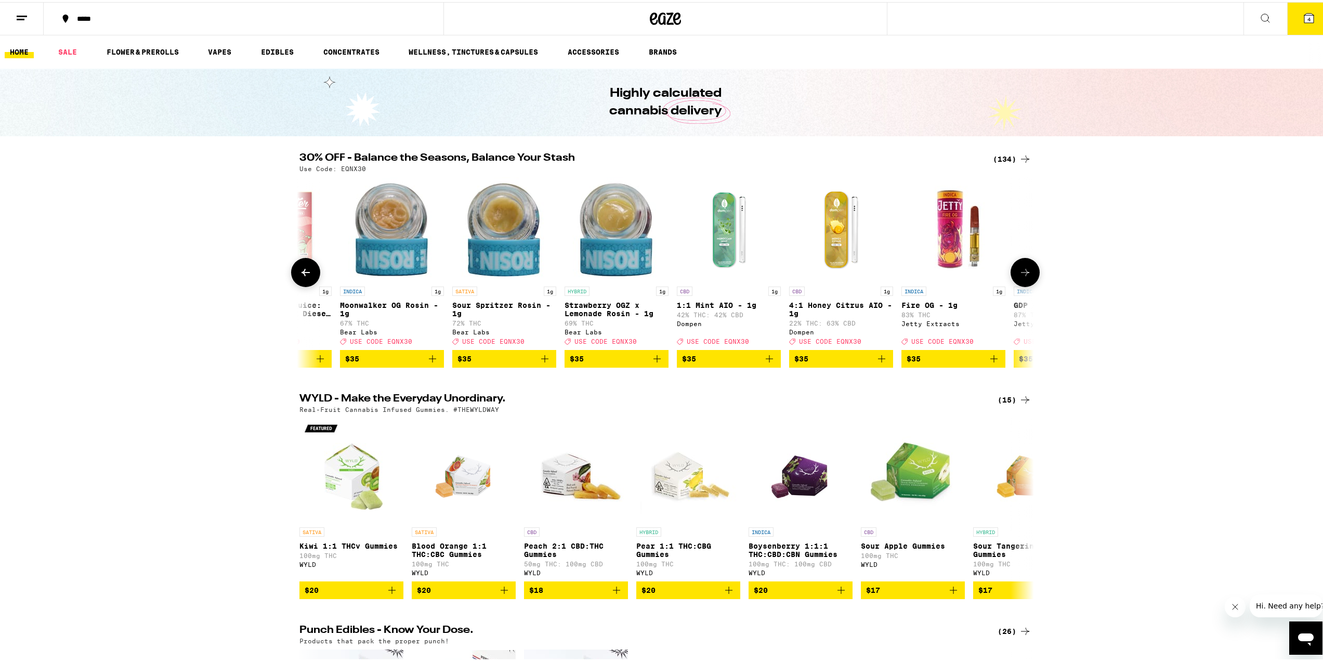
click at [1024, 274] on icon at bounding box center [1025, 270] width 8 height 7
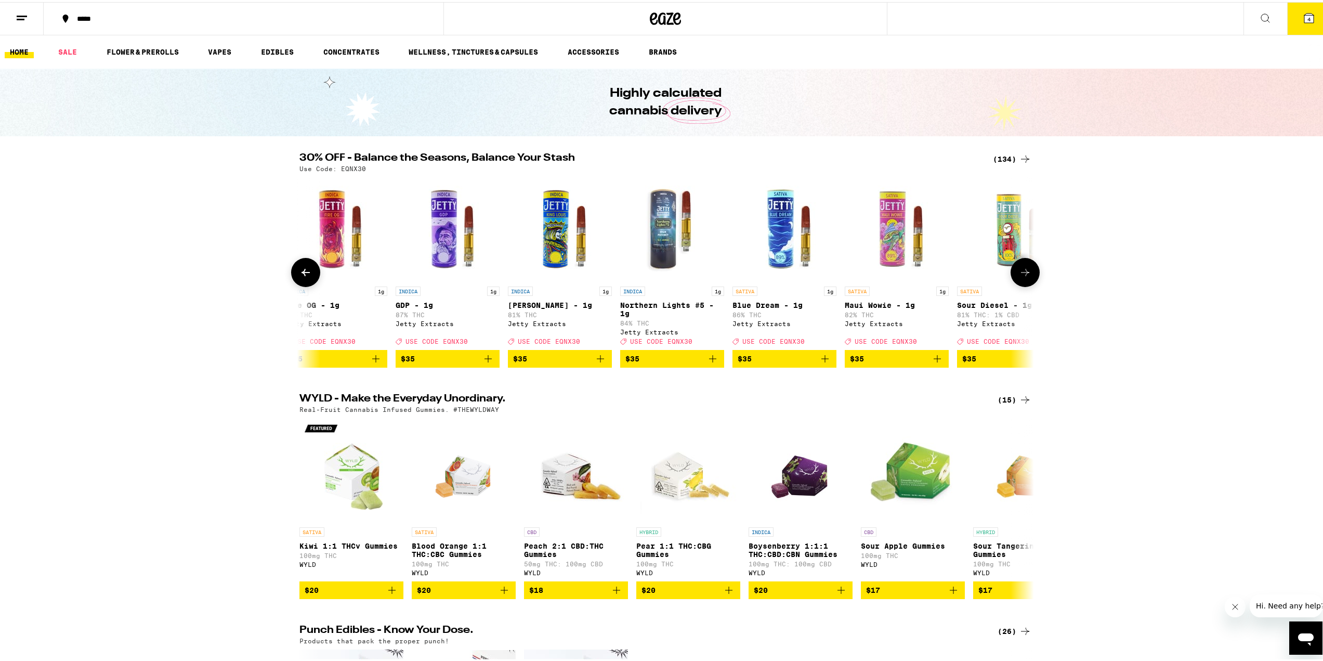
scroll to position [0, 9898]
click at [824, 360] on icon "Add to bag" at bounding box center [824, 356] width 7 height 7
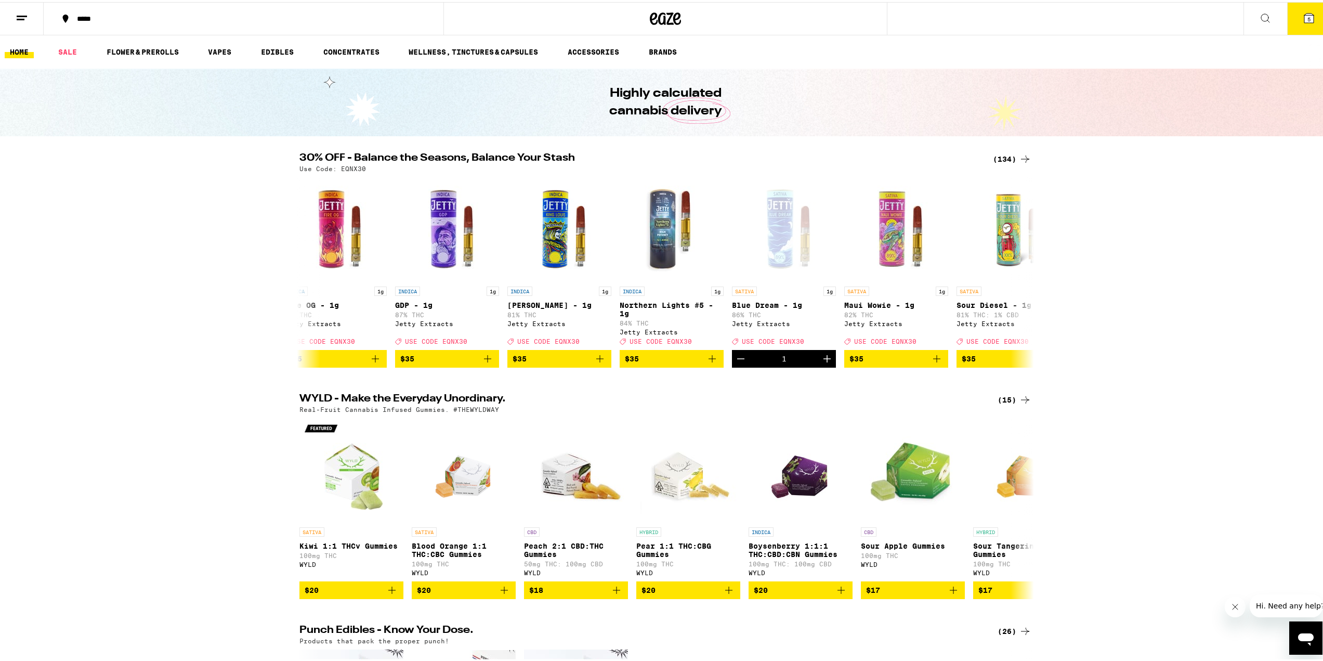
click at [1312, 18] on button "5" at bounding box center [1309, 17] width 44 height 32
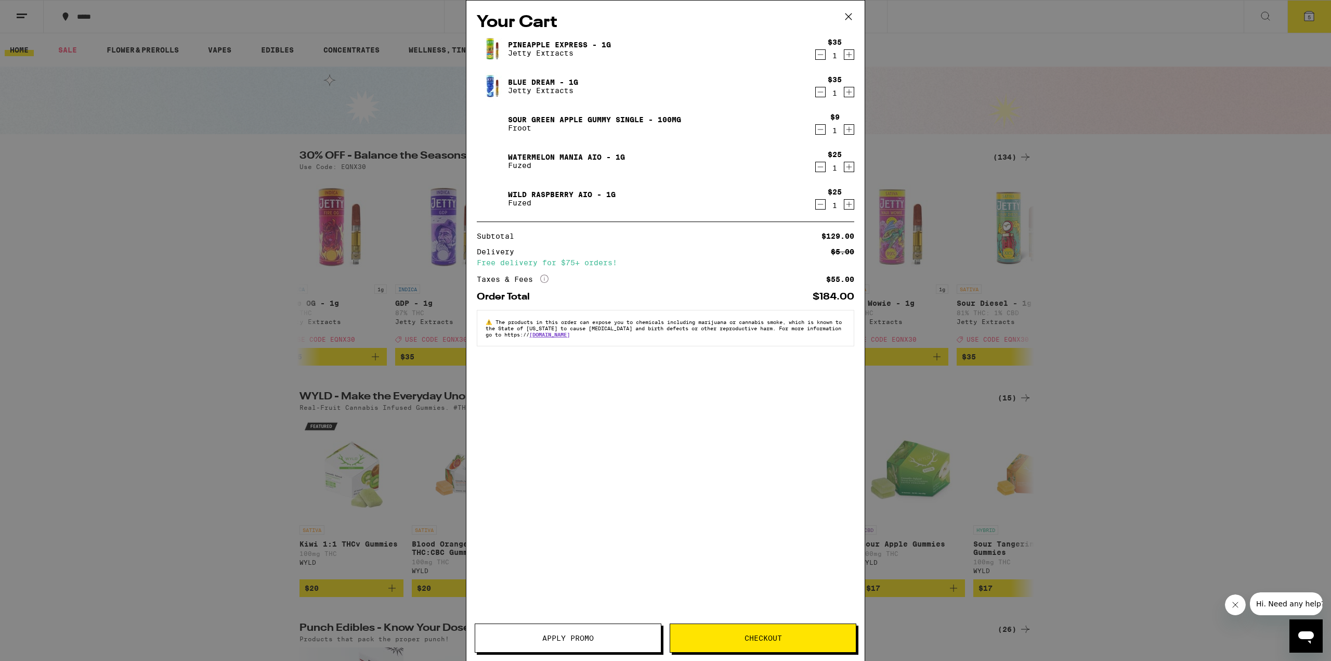
click at [609, 638] on span "Apply Promo" at bounding box center [568, 637] width 186 height 7
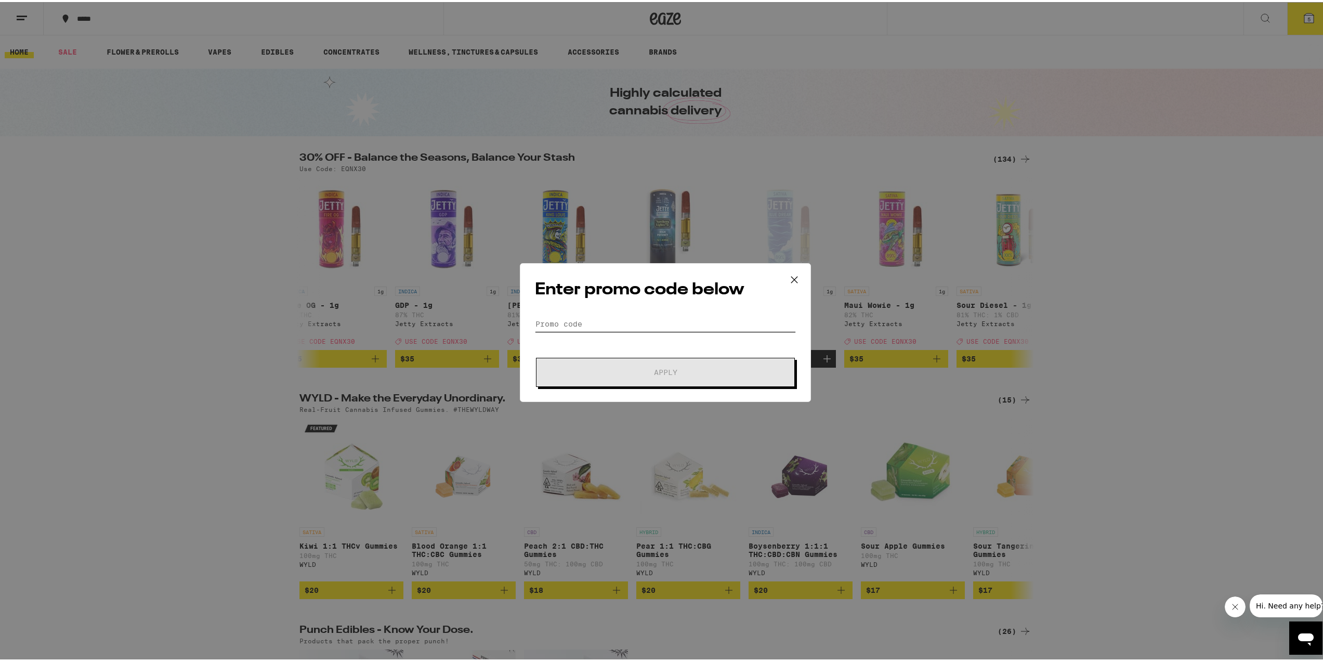
click at [591, 322] on input "Promo Code" at bounding box center [665, 322] width 261 height 16
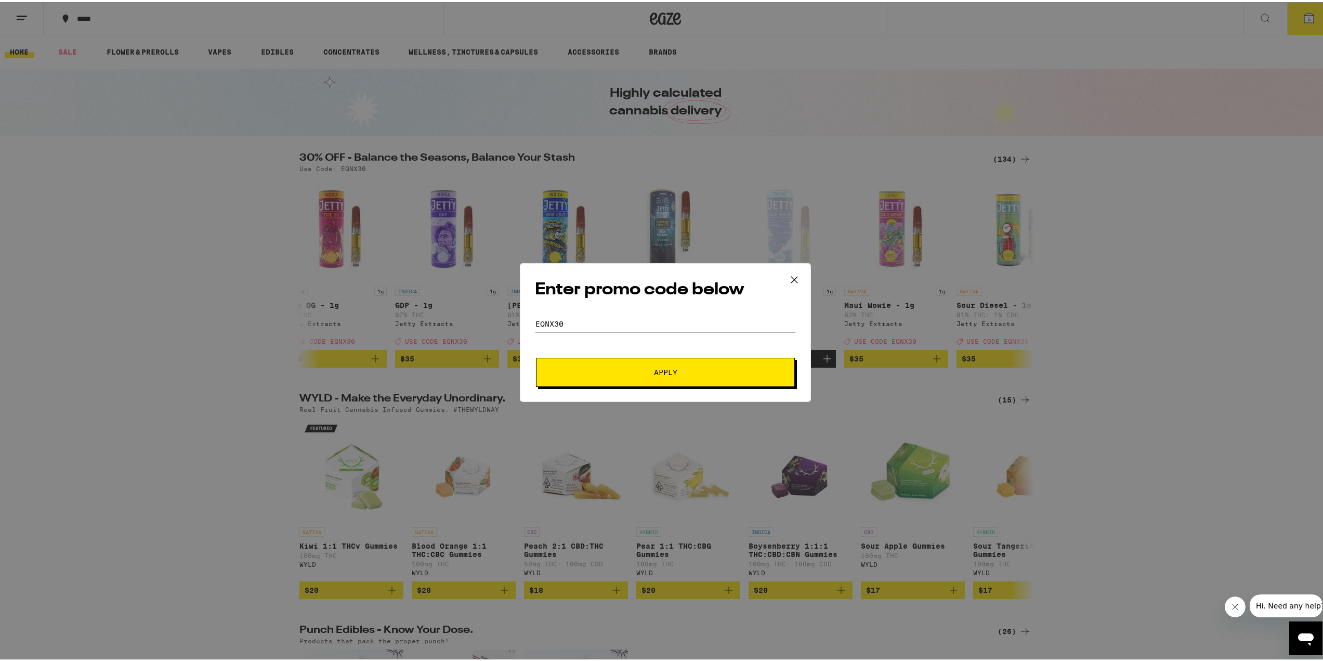
type input "eqnx30"
click at [595, 368] on span "Apply" at bounding box center [665, 370] width 187 height 7
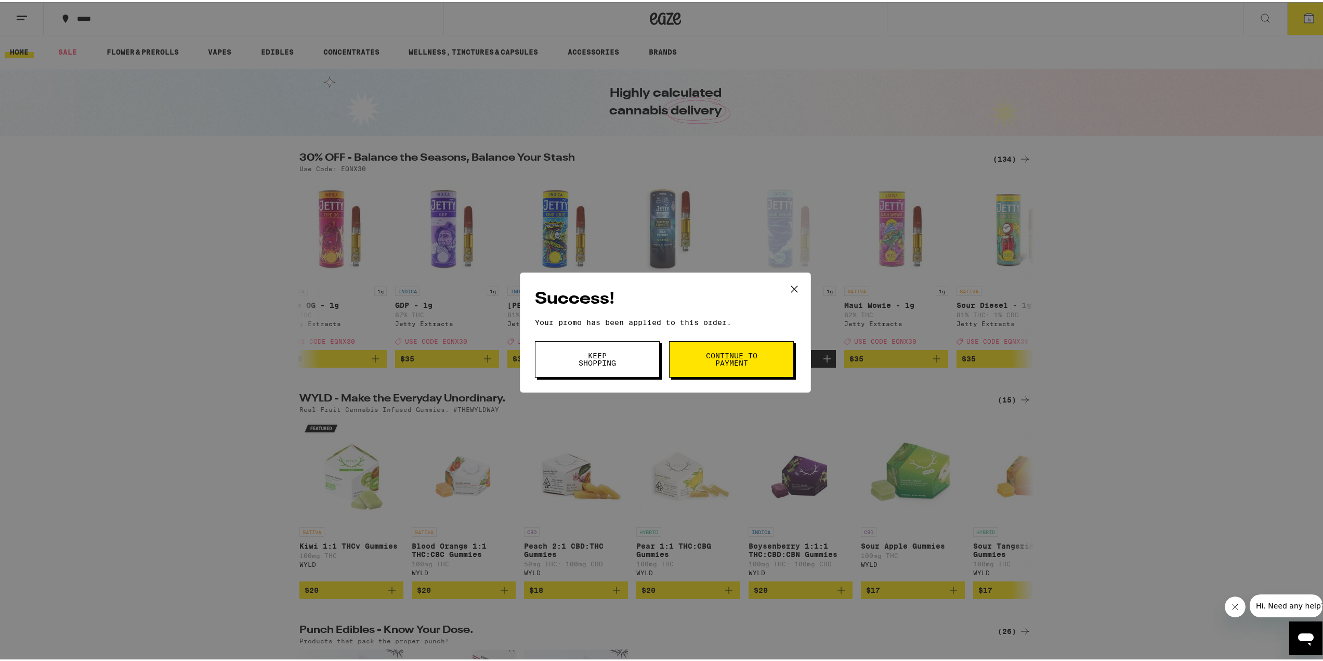
click at [707, 364] on span "Continue to payment" at bounding box center [731, 357] width 53 height 15
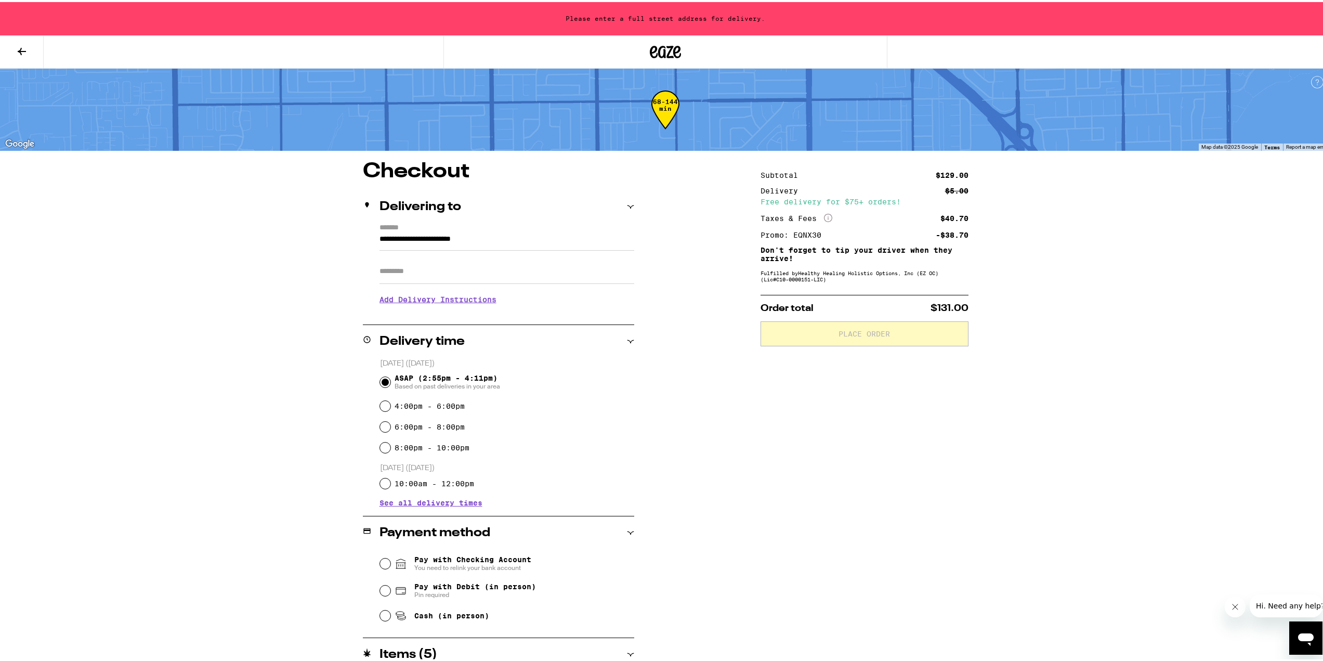
click at [606, 206] on div "Delivering to" at bounding box center [498, 205] width 271 height 12
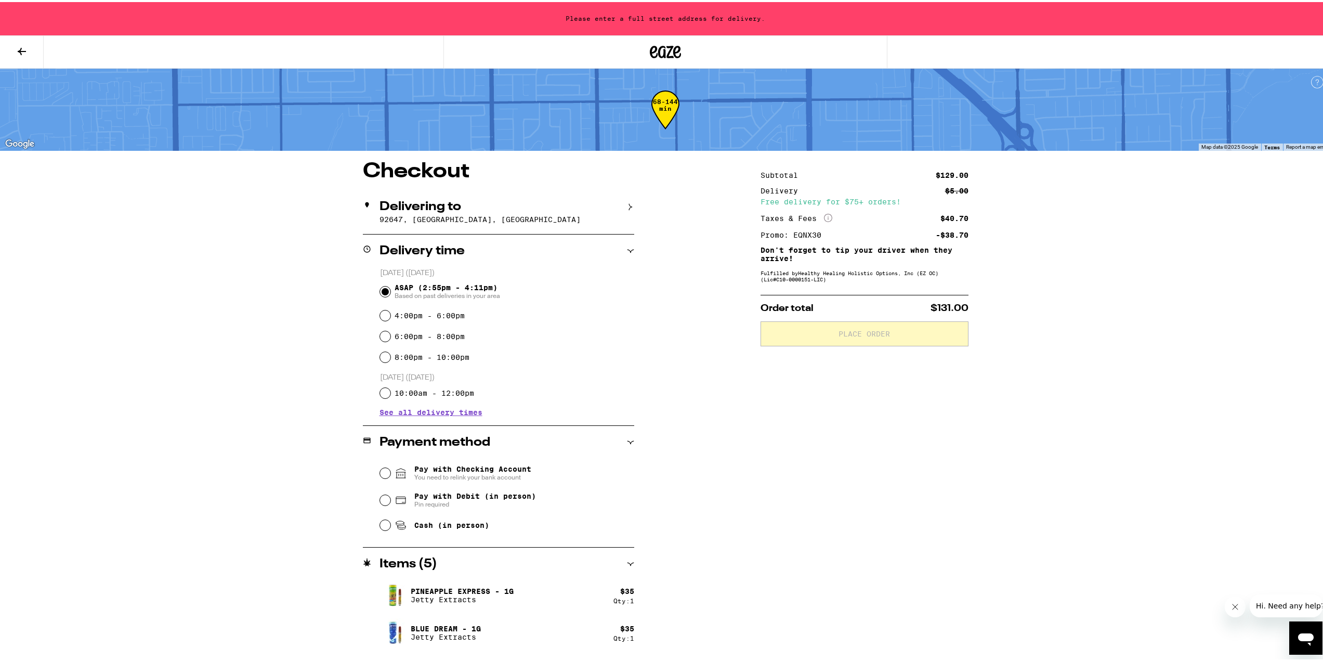
click at [606, 206] on div "Delivering to" at bounding box center [498, 205] width 271 height 12
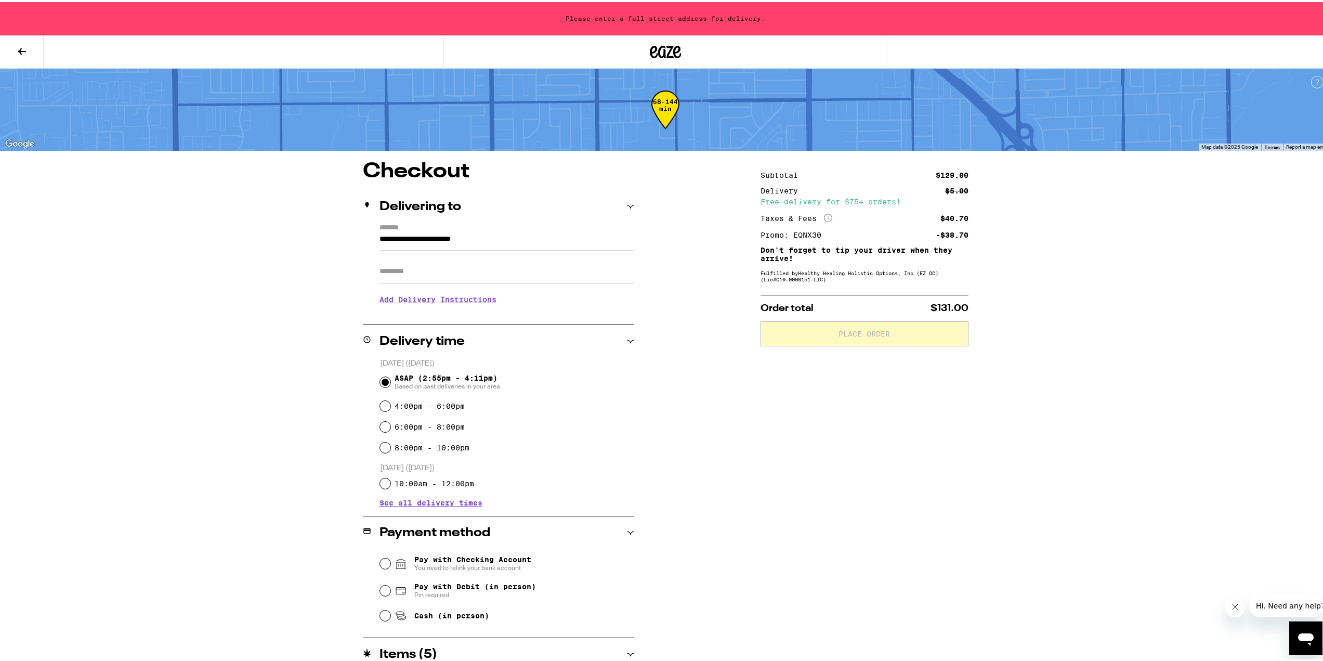
drag, startPoint x: 511, startPoint y: 237, endPoint x: 349, endPoint y: 241, distance: 162.3
click at [349, 241] on div "**********" at bounding box center [665, 508] width 749 height 698
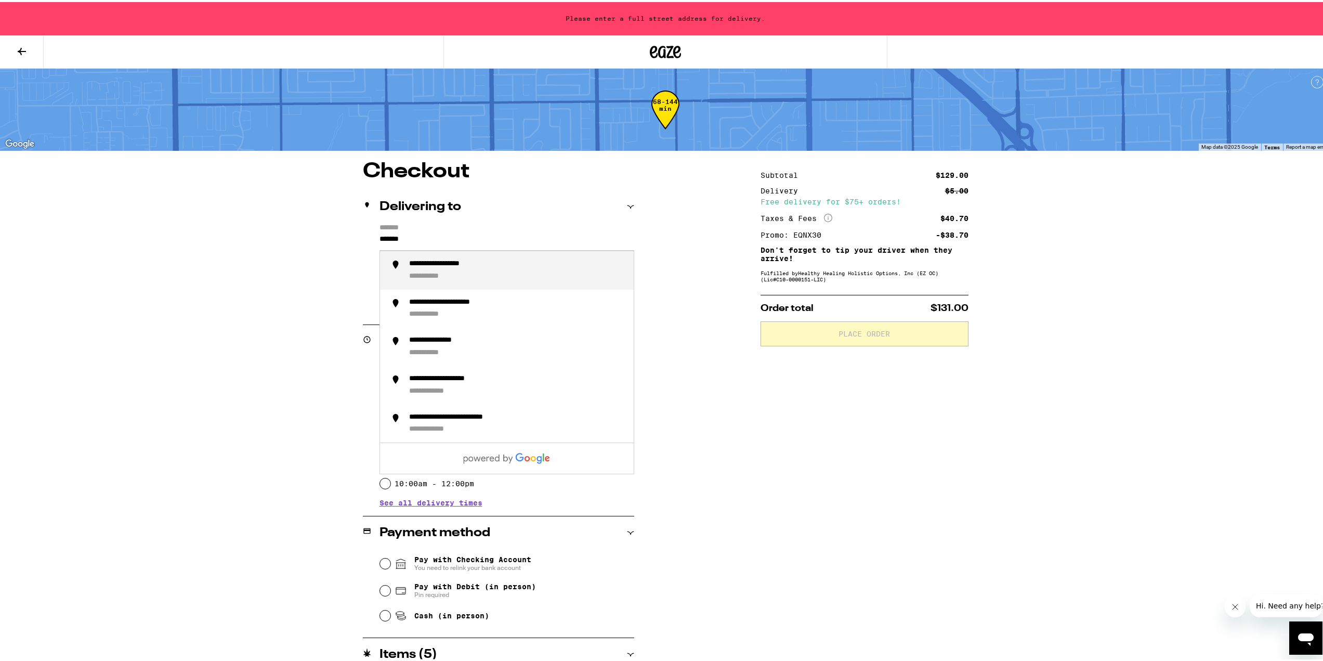
click at [434, 272] on div "**********" at bounding box center [434, 274] width 51 height 9
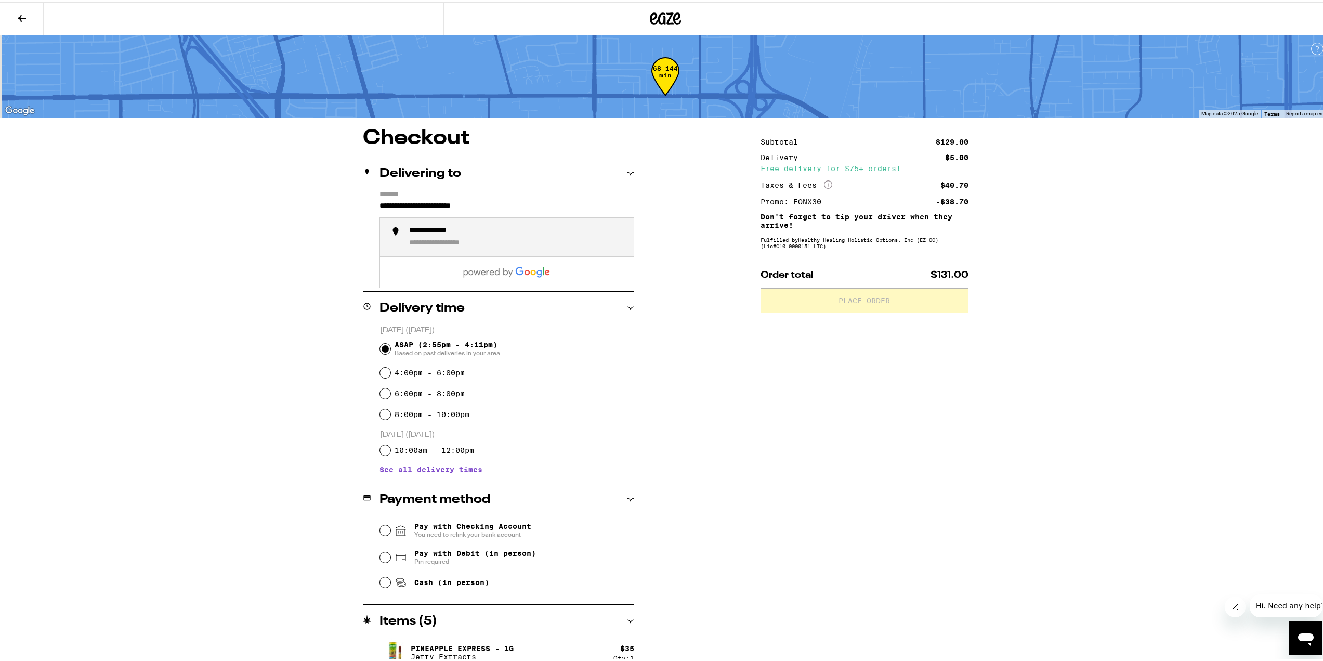
click at [390, 208] on input "**********" at bounding box center [507, 207] width 255 height 18
type input "**********"
click at [308, 209] on div "**********" at bounding box center [665, 475] width 749 height 698
click at [395, 234] on input "Apt/Suite" at bounding box center [507, 236] width 255 height 25
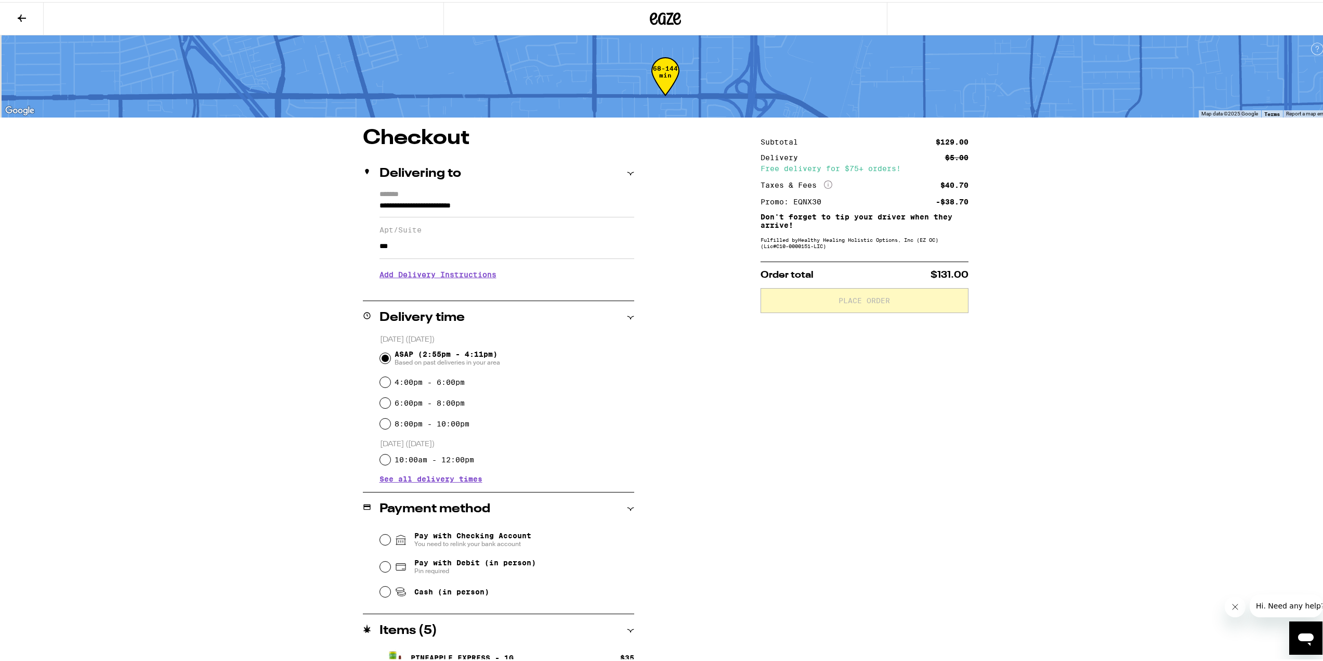
type input "***"
click at [301, 257] on div "**********" at bounding box center [665, 479] width 749 height 707
drag, startPoint x: 404, startPoint y: 244, endPoint x: 370, endPoint y: 247, distance: 34.5
click at [370, 247] on div "**********" at bounding box center [498, 237] width 271 height 98
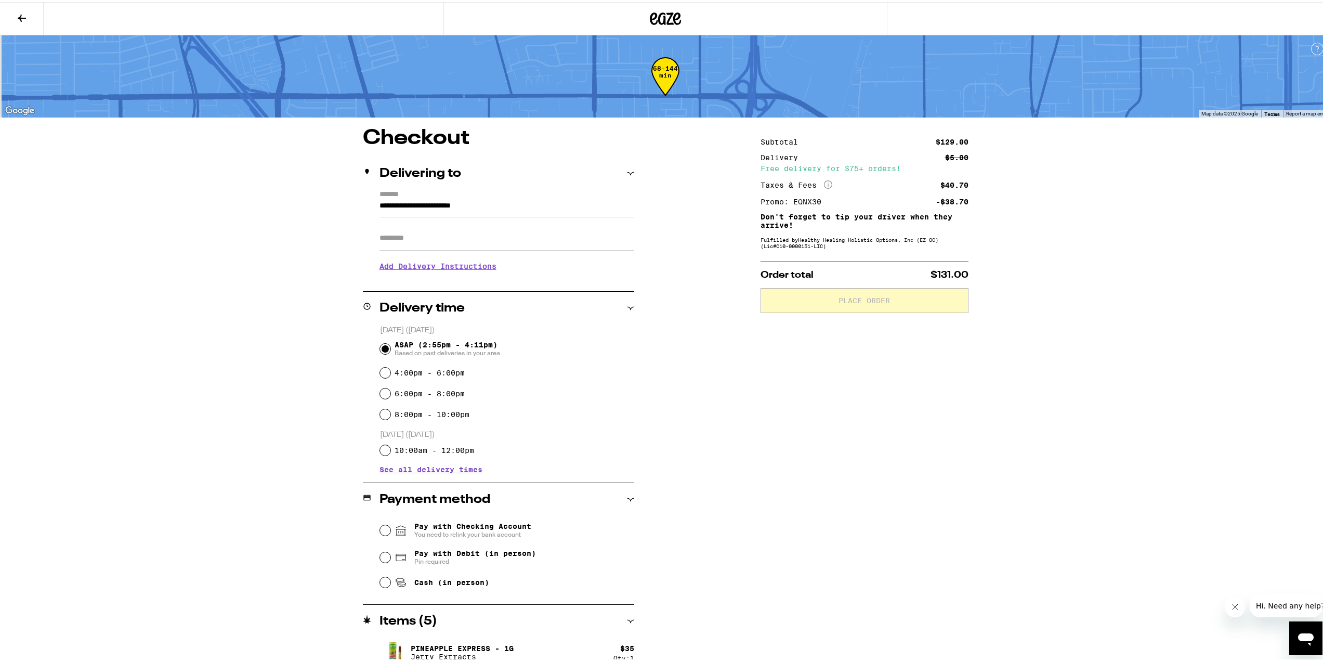
click at [417, 266] on h3 "Add Delivery Instructions" at bounding box center [507, 264] width 255 height 24
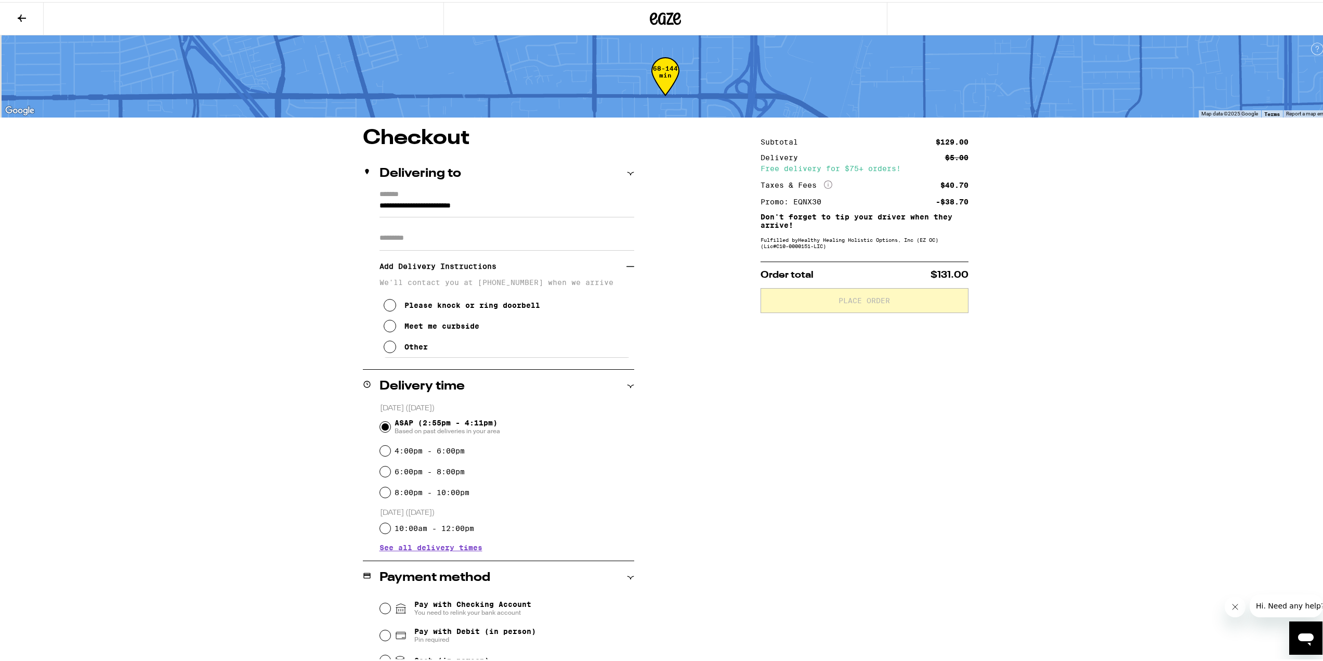
click at [386, 345] on icon at bounding box center [390, 344] width 12 height 12
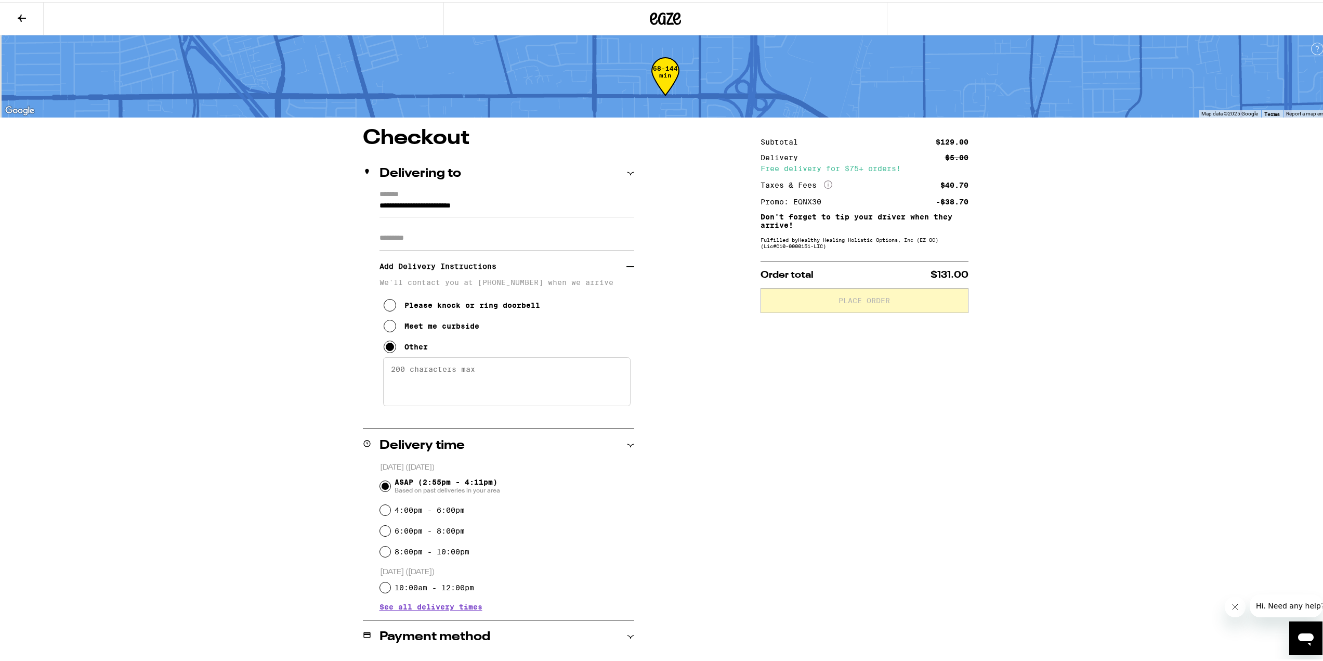
click at [444, 377] on textarea "Enter any other delivery instructions you want driver to know" at bounding box center [506, 379] width 247 height 49
click at [512, 381] on textarea "Text or call when you arrive out front the Casa Madrid leasing office and ill c…" at bounding box center [506, 379] width 247 height 49
click at [427, 393] on textarea "Text or call when you arrive out front the Casa Madrid leasing office and I'll …" at bounding box center [506, 379] width 247 height 49
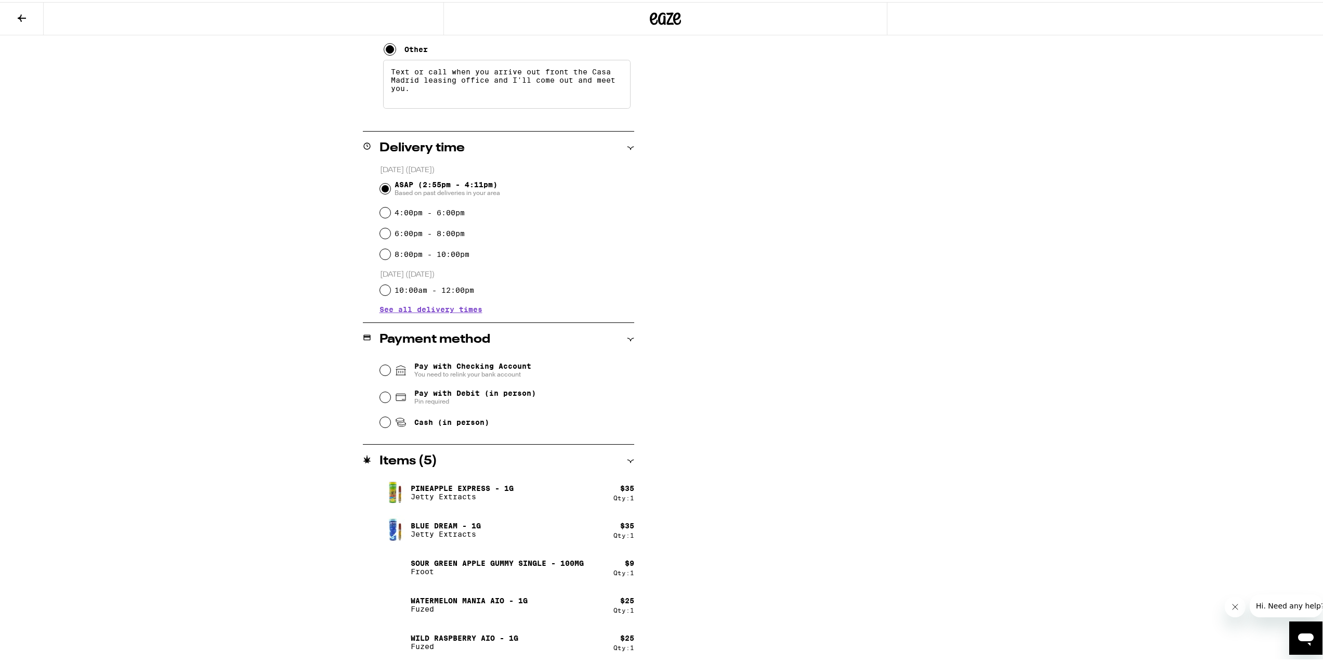
scroll to position [300, 0]
type textarea "Text or call when you arrive out front the Casa Madrid leasing office and I'll …"
click at [380, 393] on input "Pay with Debit (in person) Pin required" at bounding box center [385, 392] width 10 height 10
radio input "true"
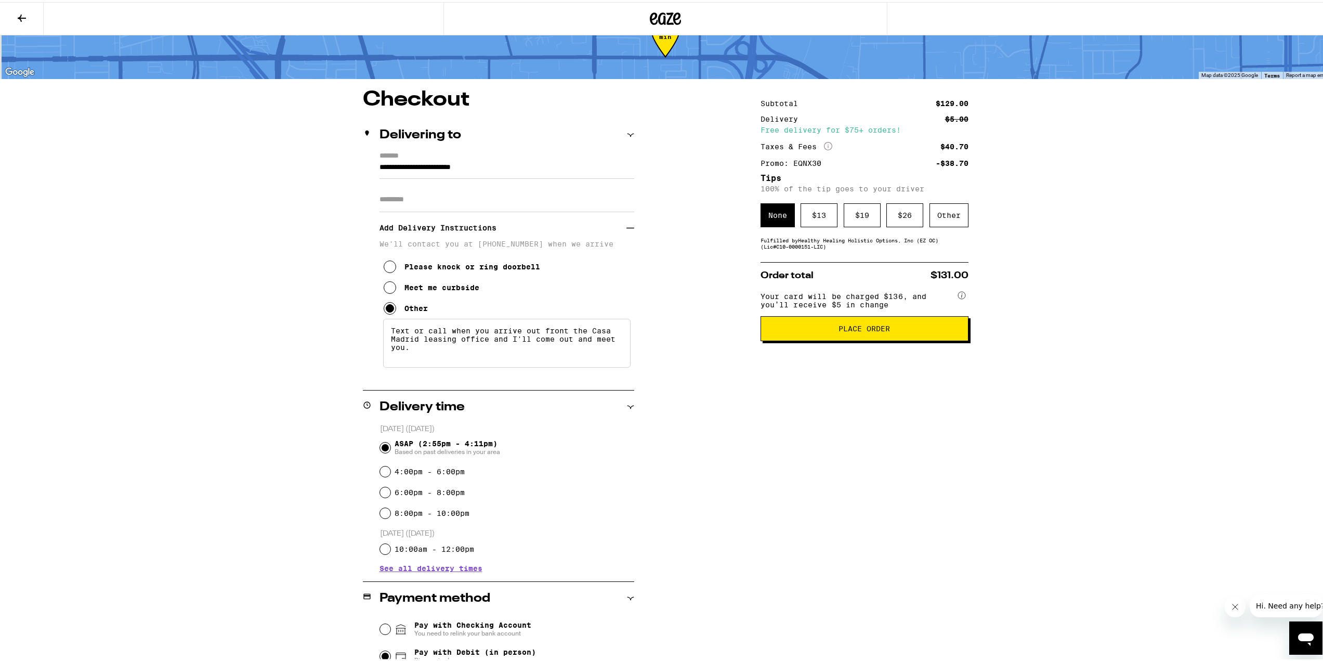
scroll to position [0, 0]
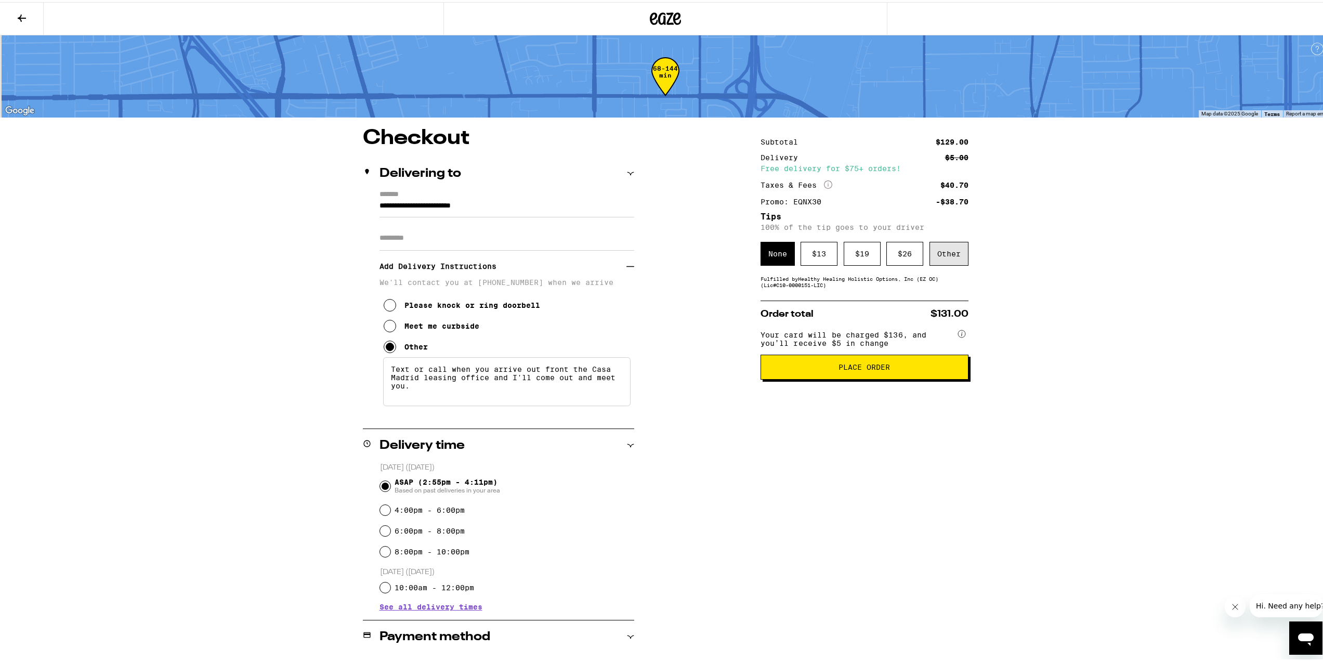
click at [943, 259] on div "Other" at bounding box center [949, 252] width 39 height 24
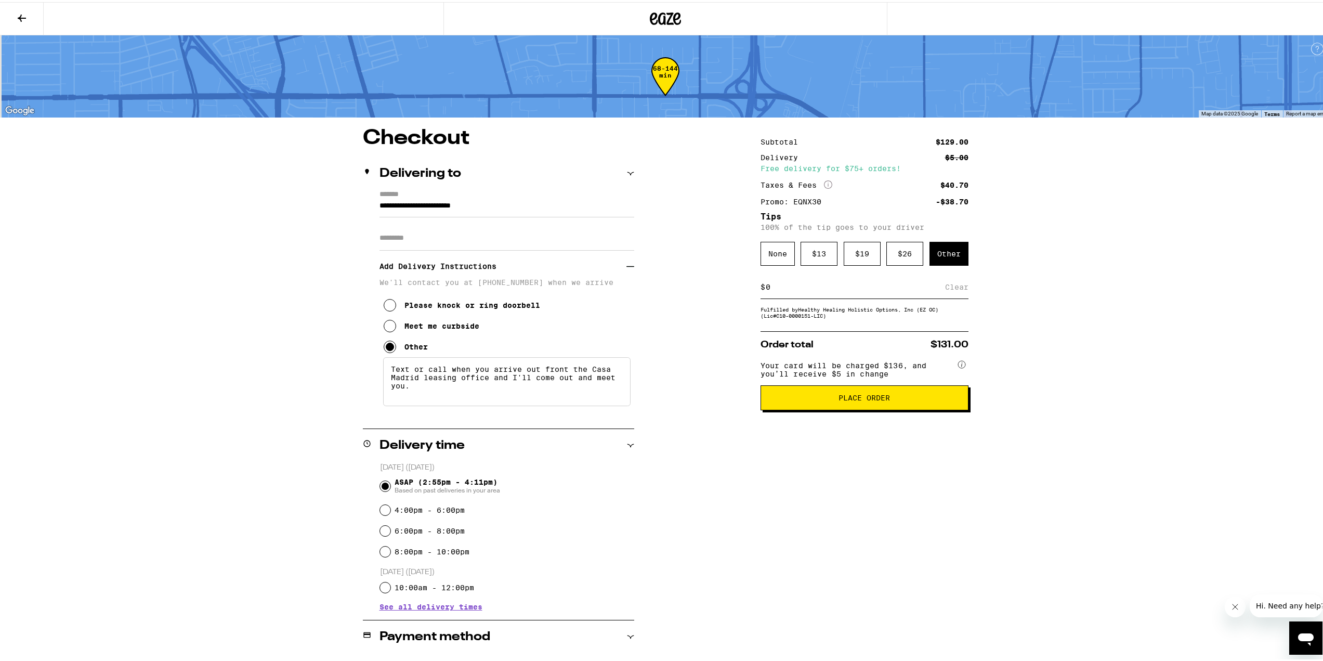
drag, startPoint x: 765, startPoint y: 286, endPoint x: 776, endPoint y: 288, distance: 10.5
click at [776, 288] on input at bounding box center [855, 284] width 180 height 9
drag, startPoint x: 764, startPoint y: 288, endPoint x: 782, endPoint y: 289, distance: 18.2
click at [782, 289] on input at bounding box center [855, 284] width 180 height 9
type input "10"
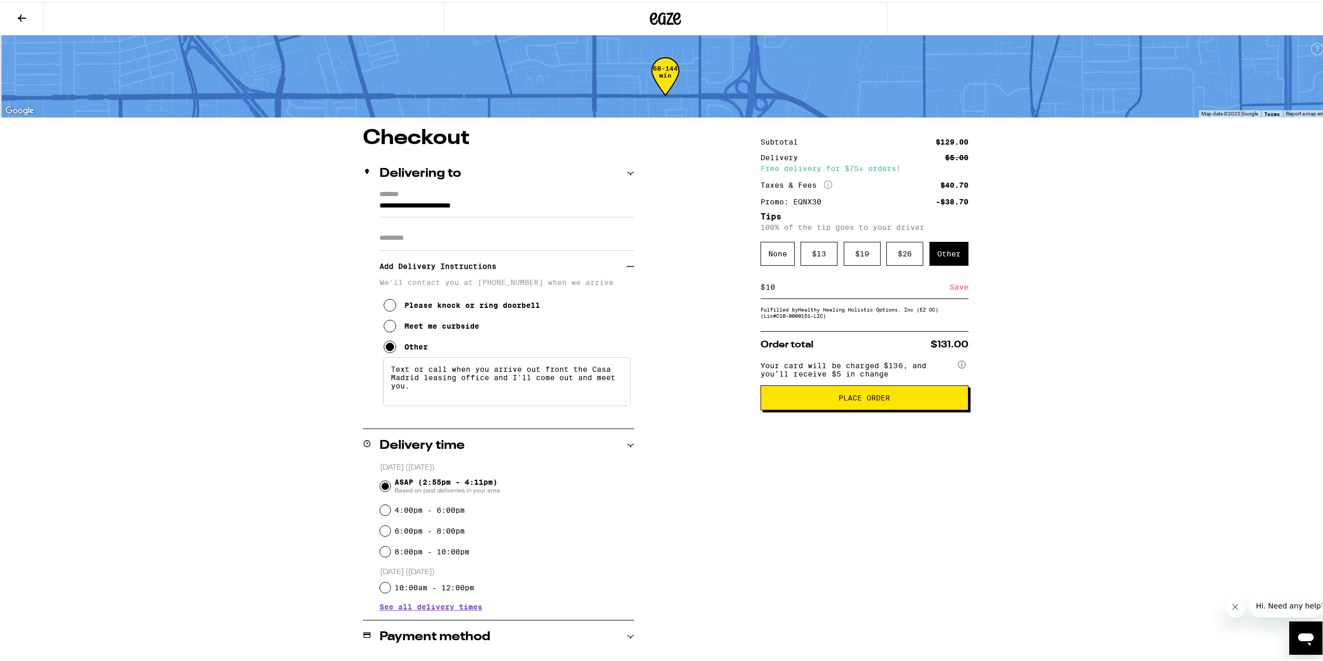
click at [954, 292] on div "Save" at bounding box center [959, 284] width 19 height 23
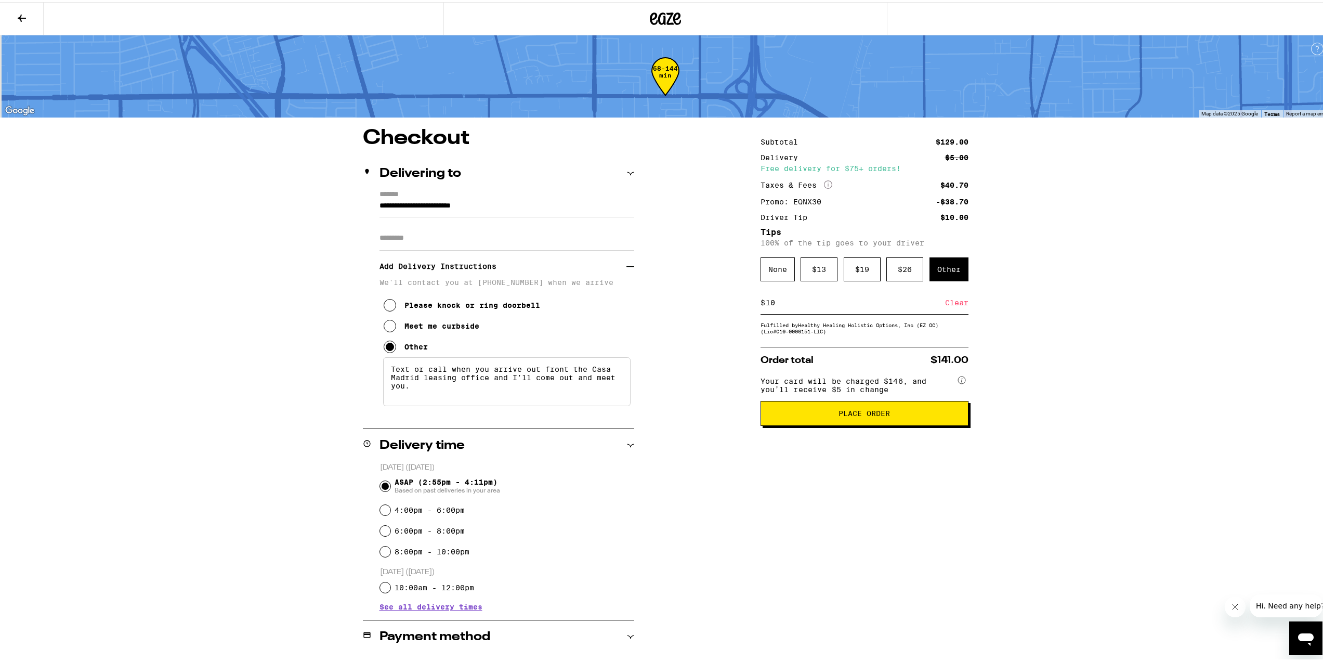
click at [902, 415] on span "Place Order" at bounding box center [864, 411] width 190 height 7
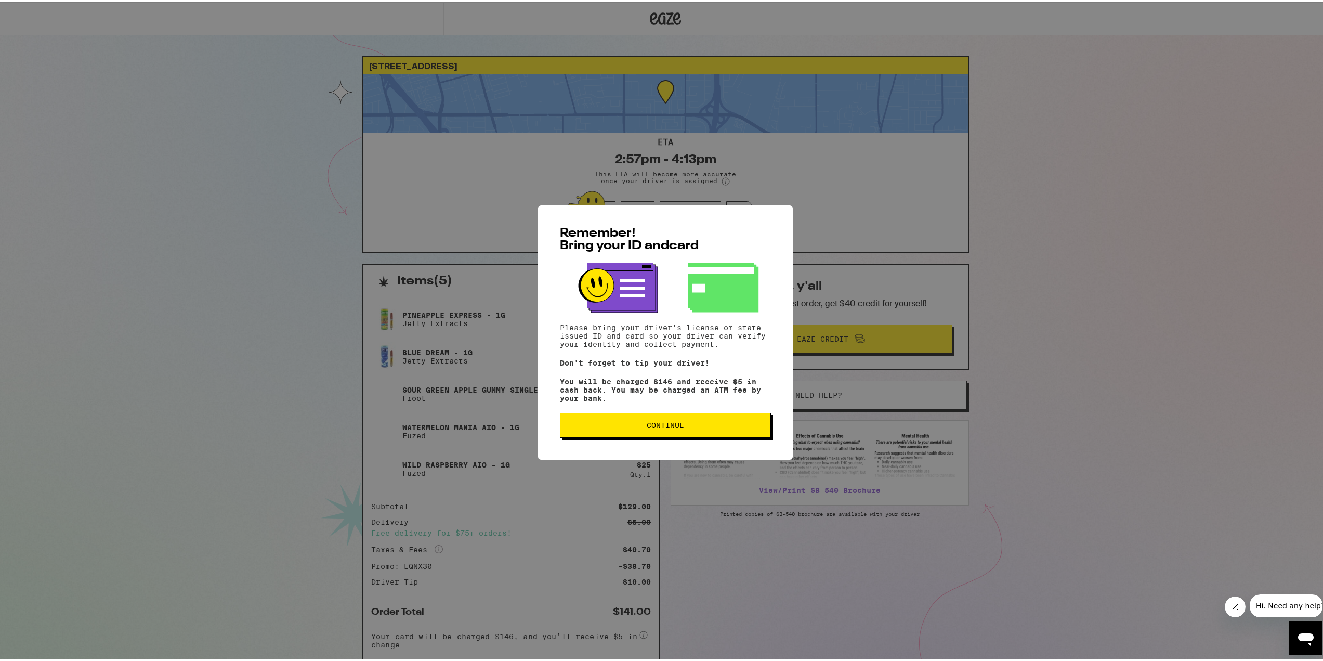
click at [662, 422] on span "Continue" at bounding box center [665, 423] width 37 height 7
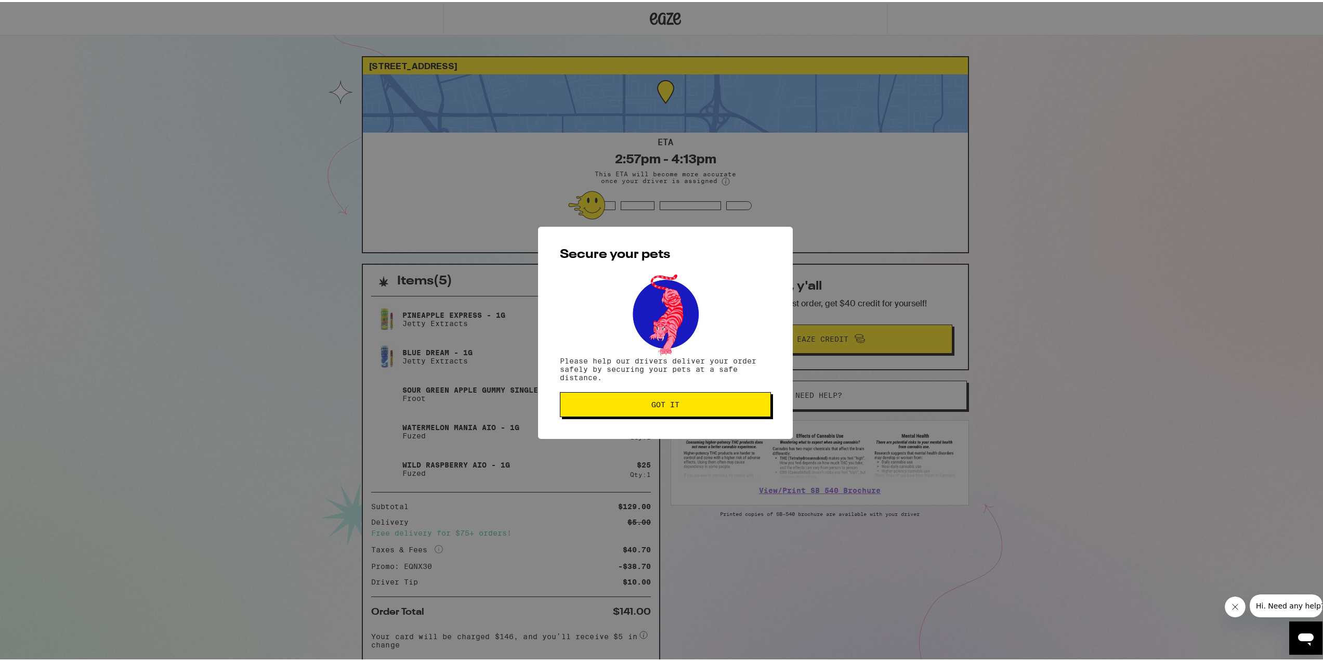
click at [668, 396] on button "Got it" at bounding box center [665, 402] width 211 height 25
